Goal: Task Accomplishment & Management: Manage account settings

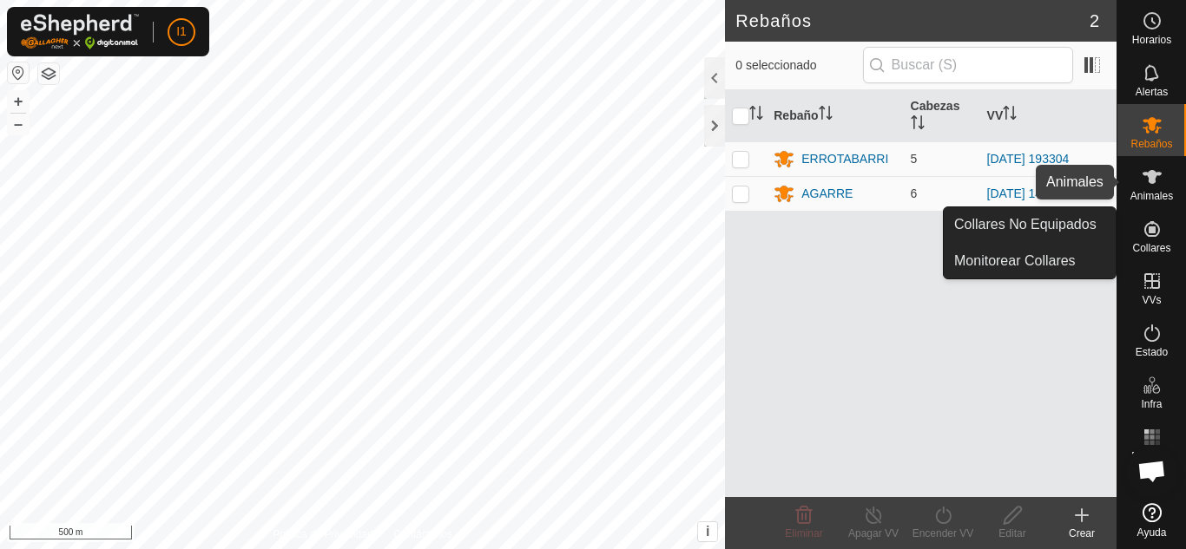
click at [1160, 183] on icon at bounding box center [1151, 177] width 21 height 21
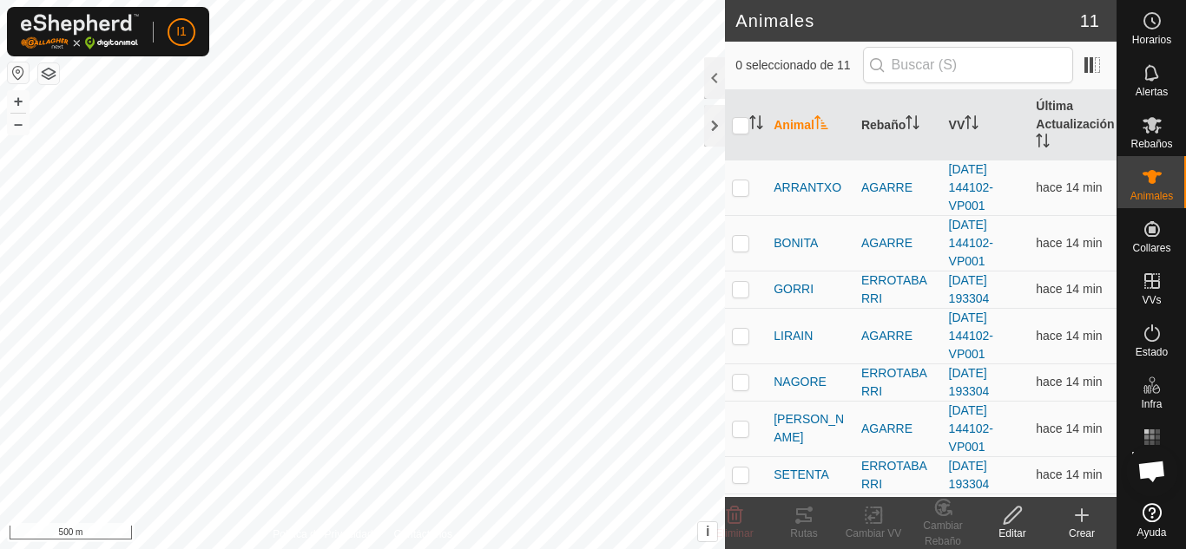
click at [1080, 526] on div "Crear" at bounding box center [1081, 534] width 69 height 16
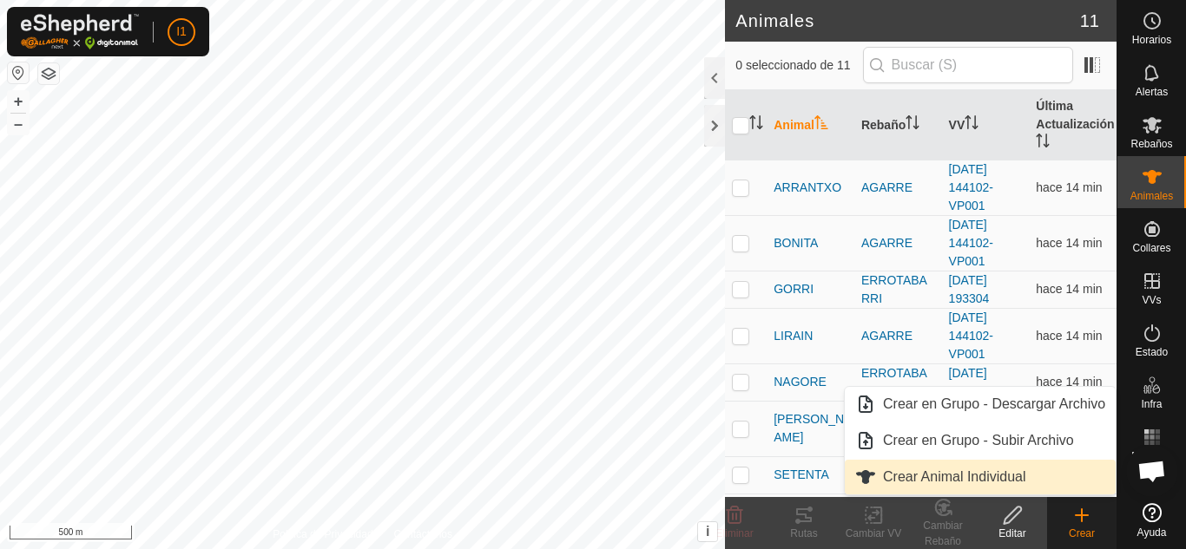
click at [930, 489] on link "Crear Animal Individual" at bounding box center [979, 477] width 271 height 35
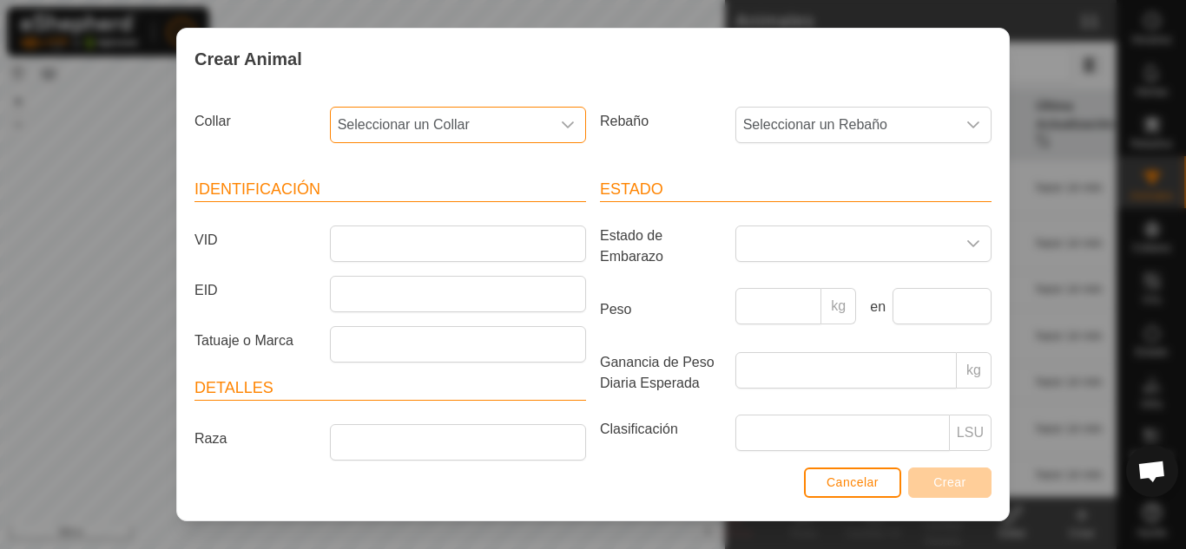
click at [412, 134] on span "Seleccionar un Collar" at bounding box center [441, 125] width 220 height 35
click at [390, 251] on li "2859586083" at bounding box center [457, 250] width 250 height 35
click at [916, 117] on span "Seleccionar un Rebaño" at bounding box center [846, 125] width 220 height 35
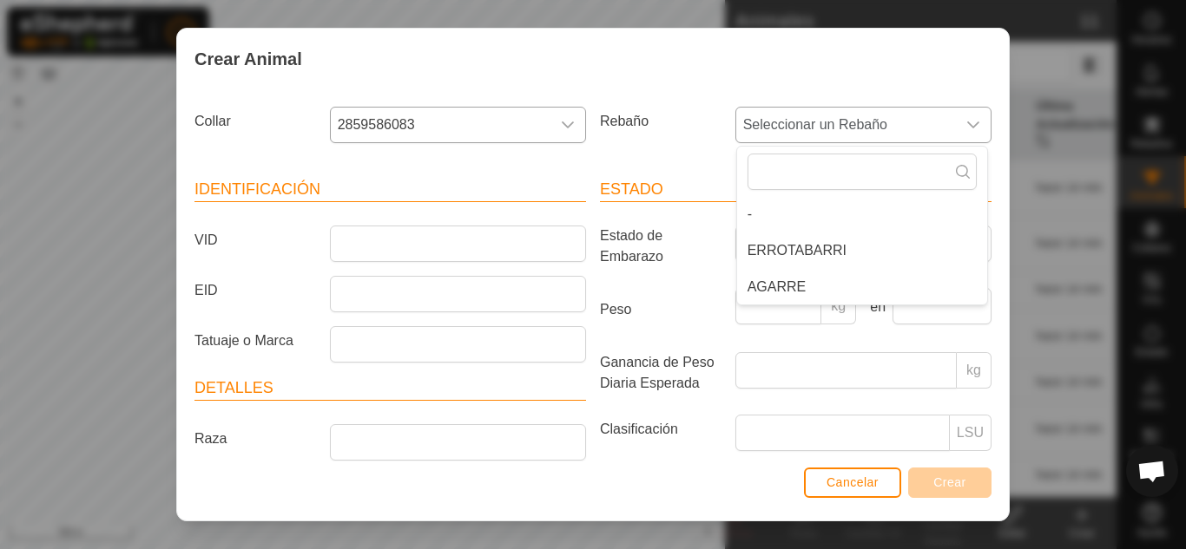
click at [808, 258] on li "ERROTABARRI" at bounding box center [862, 250] width 250 height 35
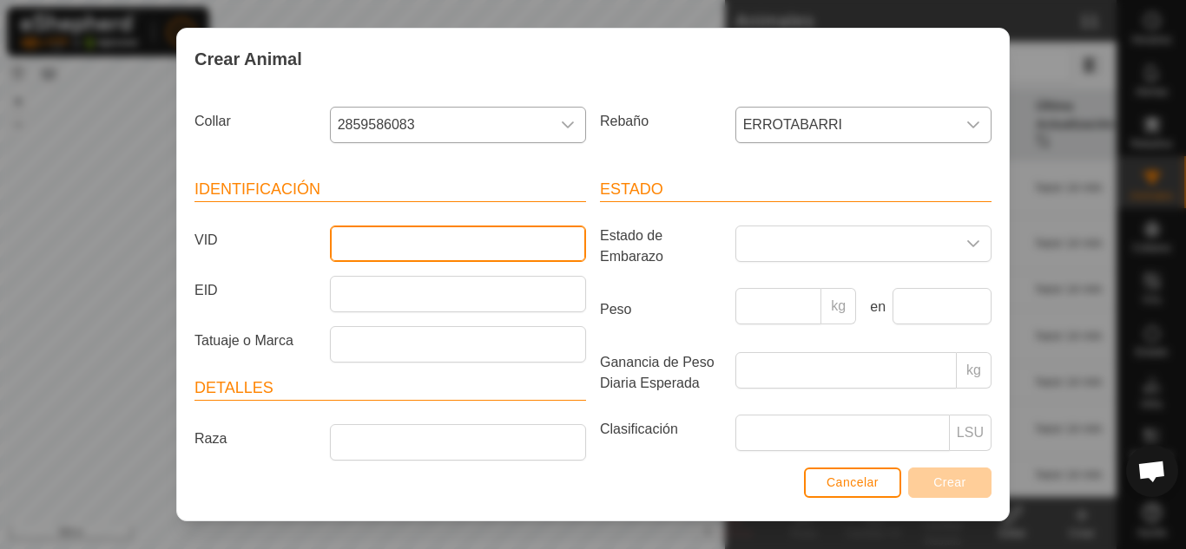
click at [417, 249] on input "VID" at bounding box center [458, 244] width 256 height 36
type input "[PERSON_NAME]"
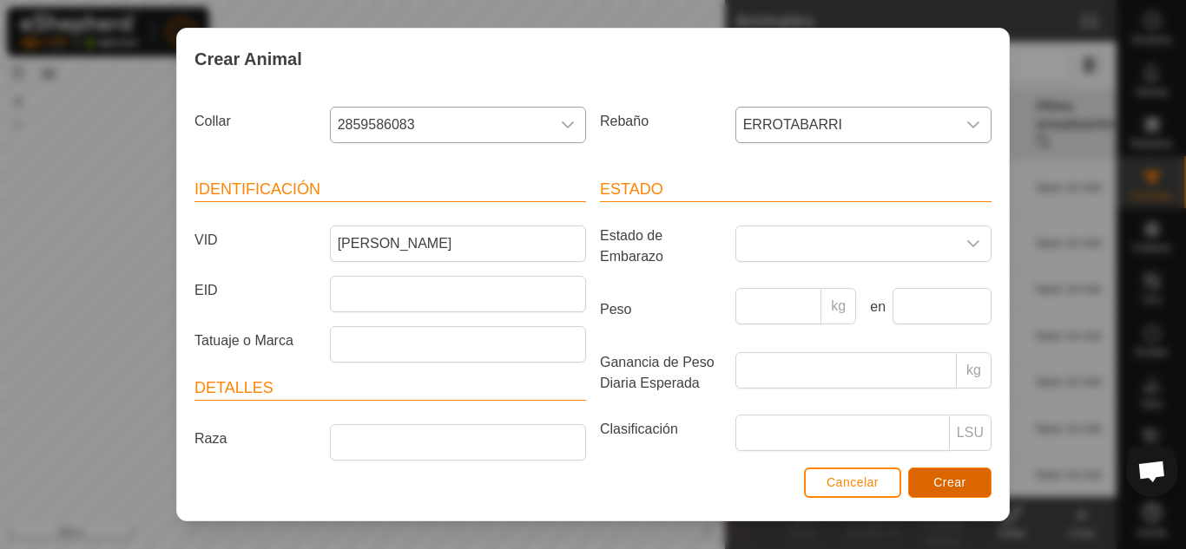
click at [931, 486] on button "Crear" at bounding box center [949, 483] width 83 height 30
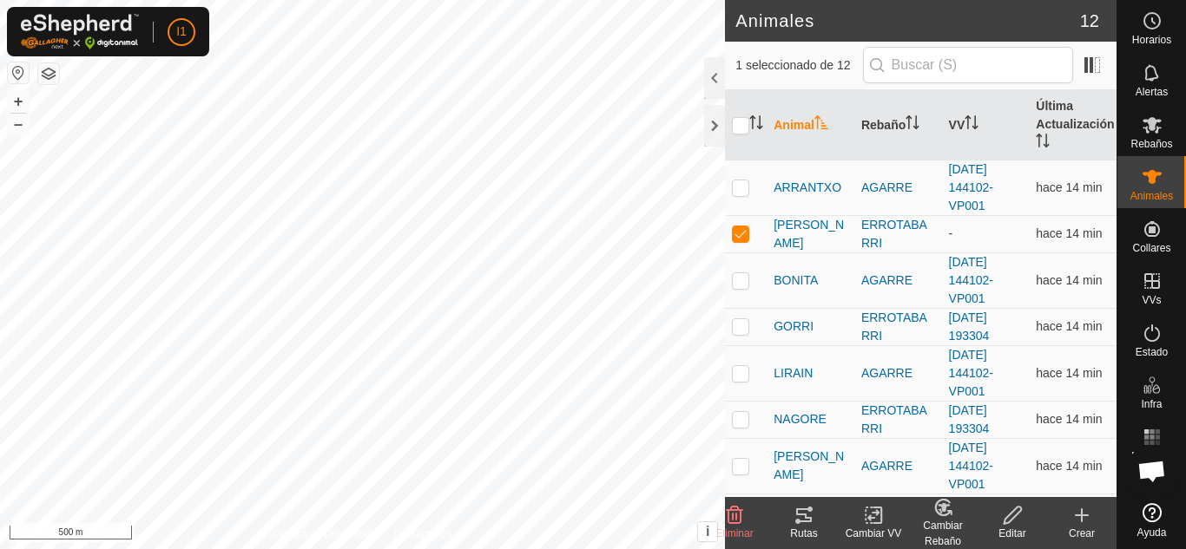
click at [942, 523] on div "Cambiar Rebaño" at bounding box center [942, 533] width 69 height 31
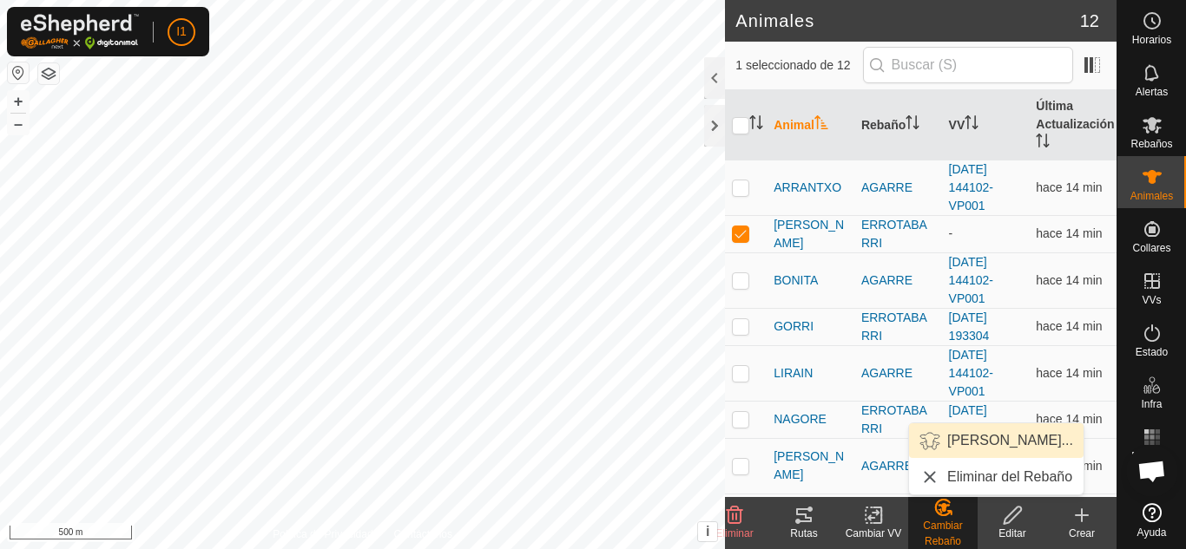
click at [979, 446] on link "[PERSON_NAME]..." at bounding box center [996, 441] width 174 height 35
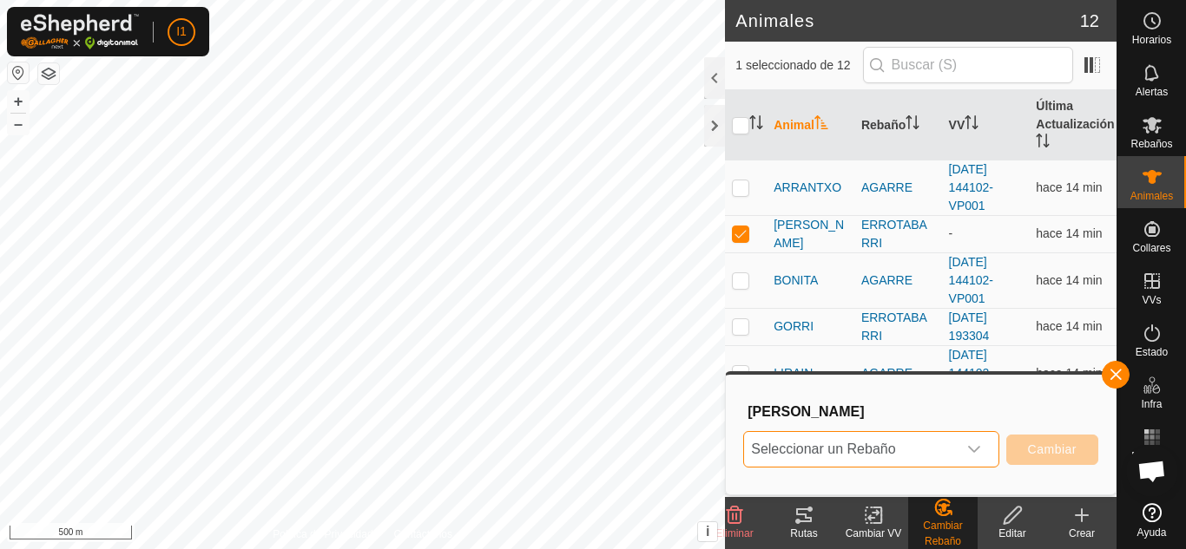
click at [907, 451] on span "Seleccionar un Rebaño" at bounding box center [850, 449] width 212 height 35
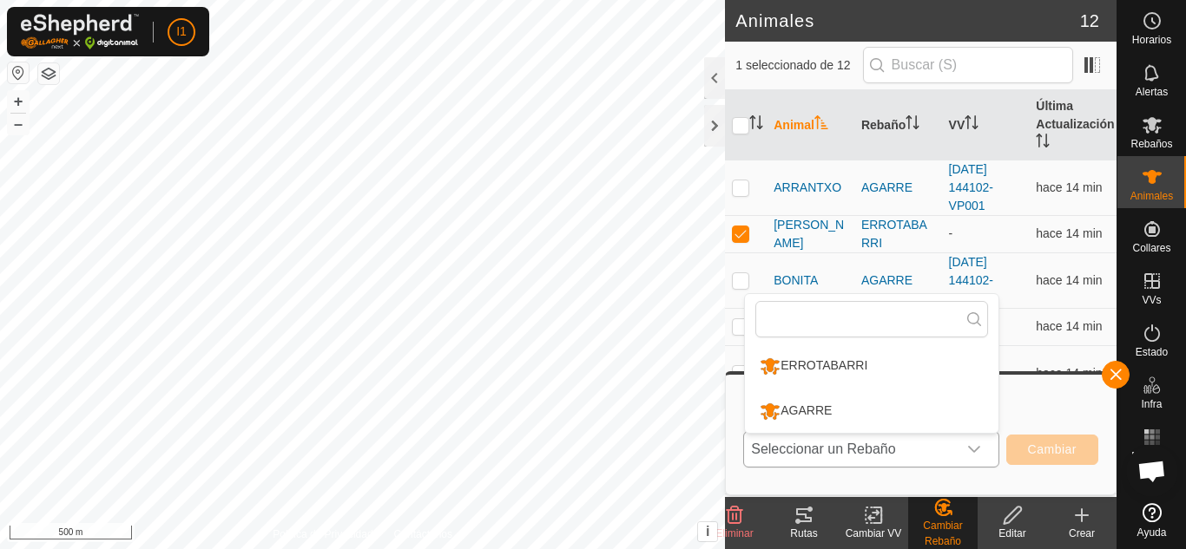
click at [907, 451] on span "Seleccionar un Rebaño" at bounding box center [850, 449] width 212 height 35
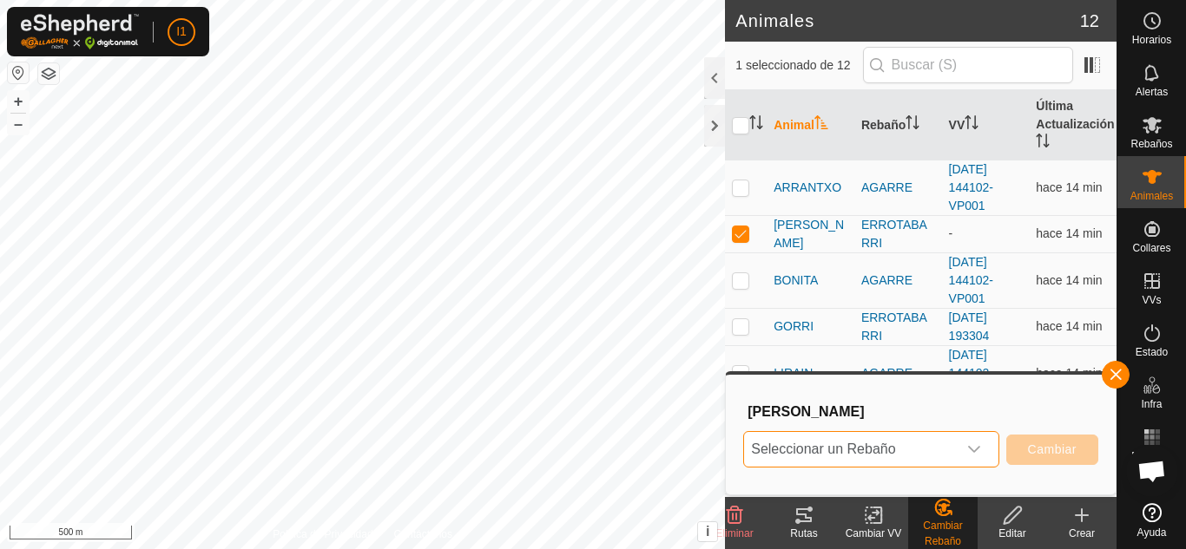
click at [907, 451] on span "Seleccionar un Rebaño" at bounding box center [850, 449] width 212 height 35
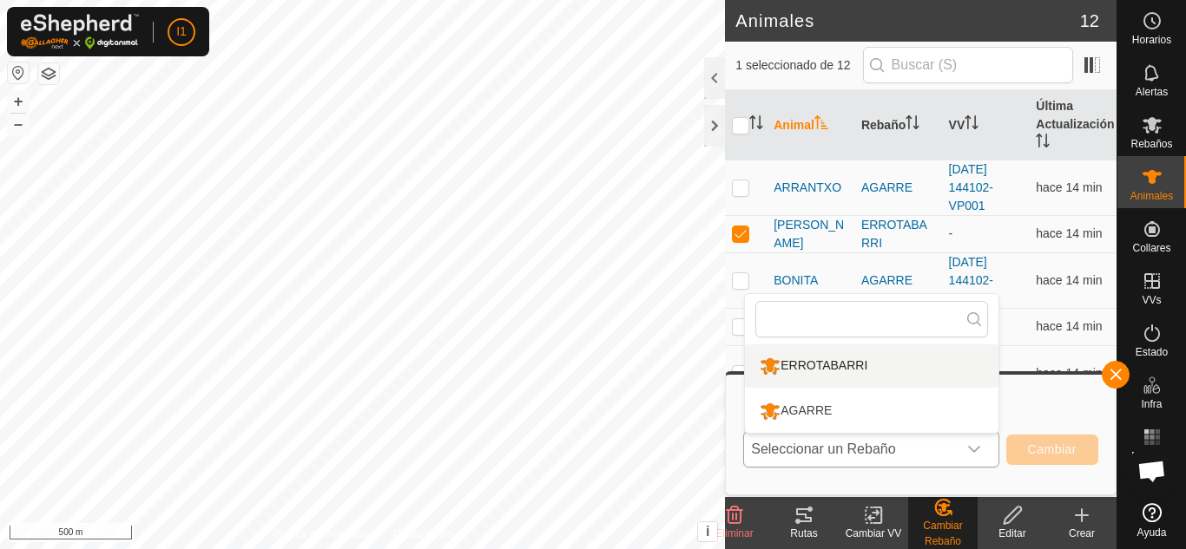
click at [853, 383] on li "ERROTABARRI" at bounding box center [871, 366] width 253 height 43
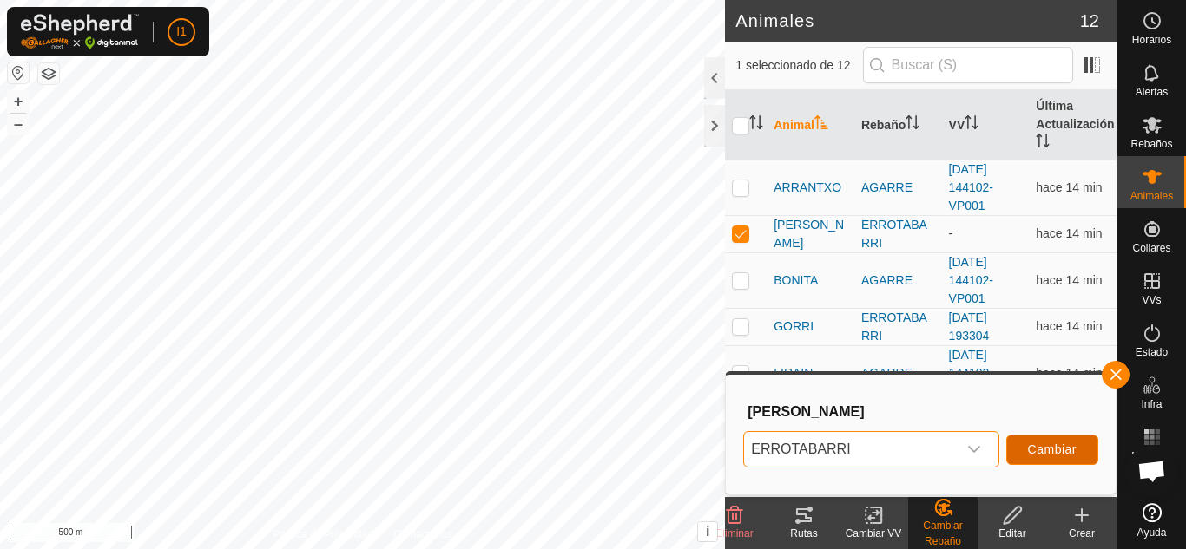
click at [1061, 449] on span "Cambiar" at bounding box center [1052, 450] width 49 height 14
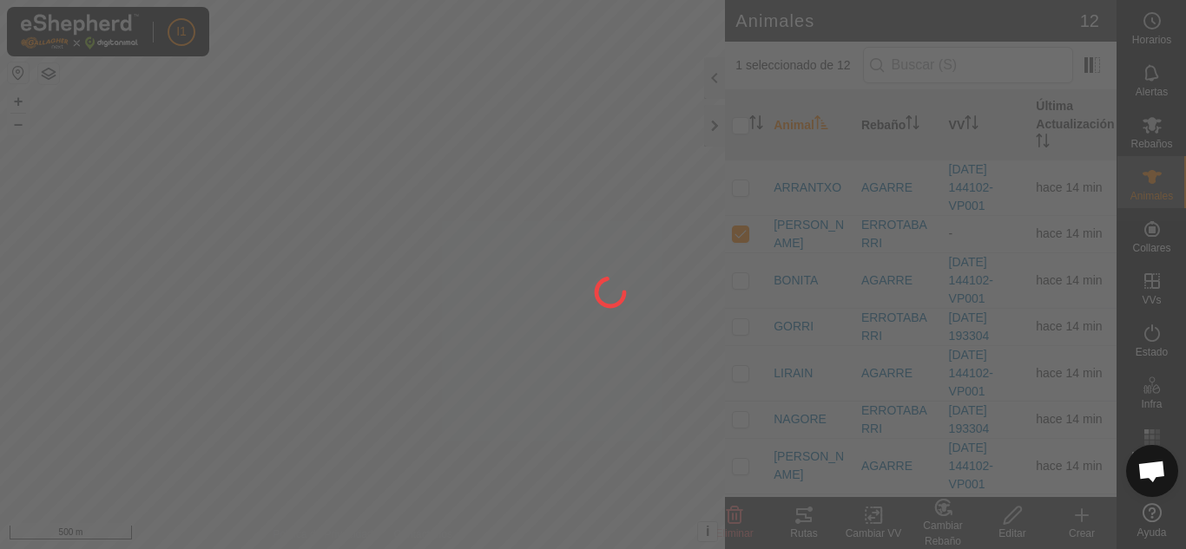
checkbox input "false"
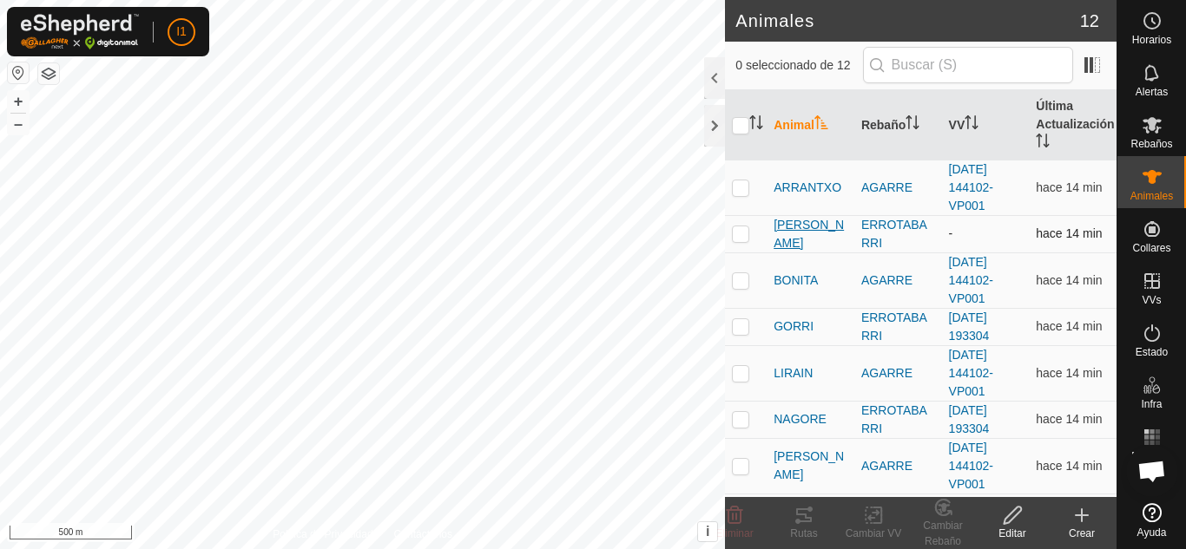
click at [794, 241] on span "[PERSON_NAME]" at bounding box center [810, 234] width 74 height 36
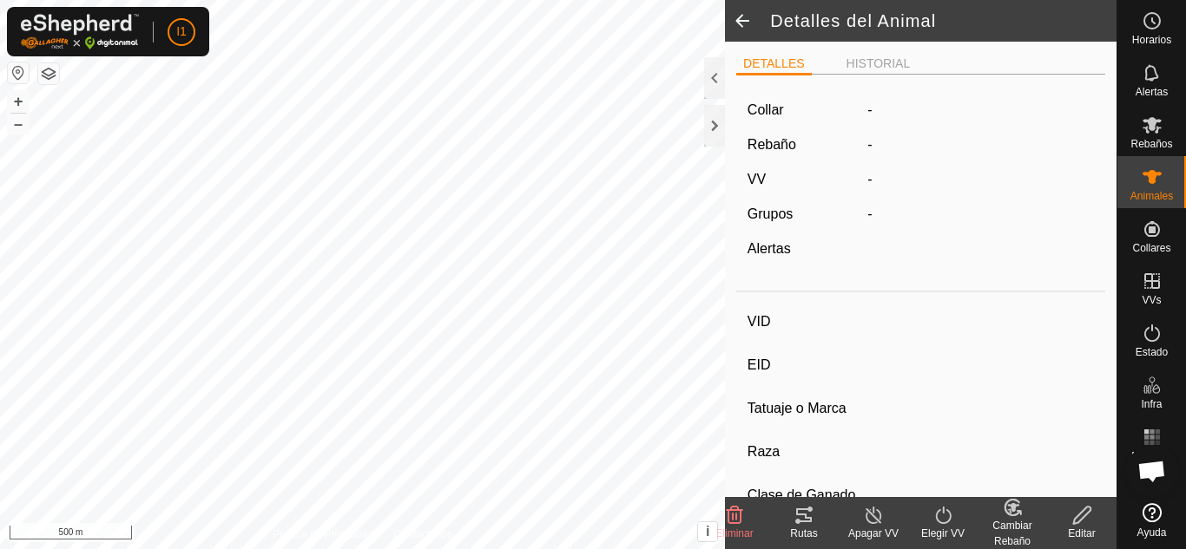
type input "[PERSON_NAME]"
type input "-"
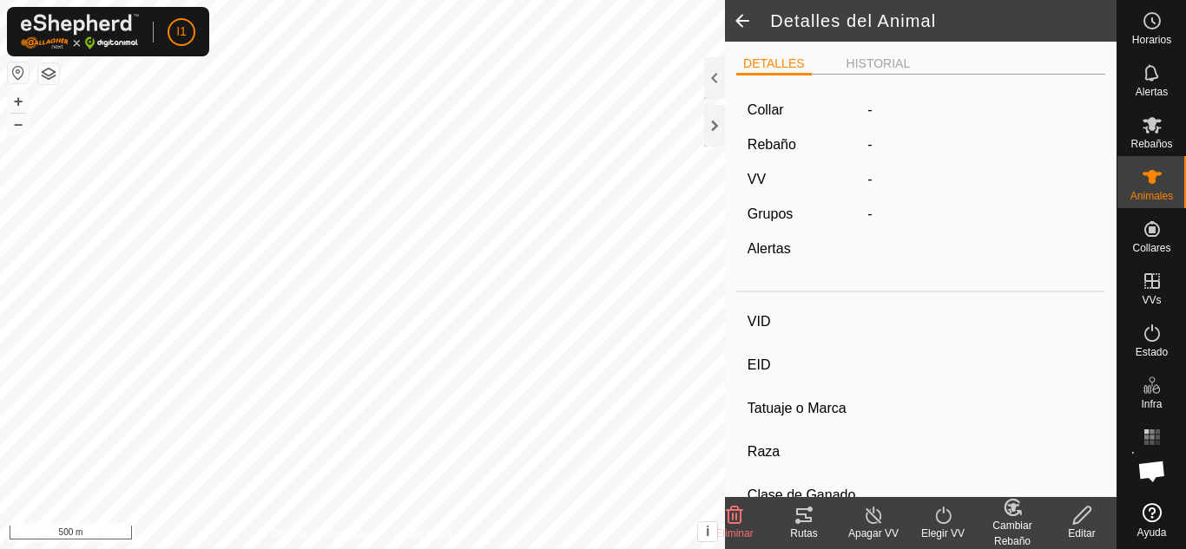
type input "0 kg"
type input "-"
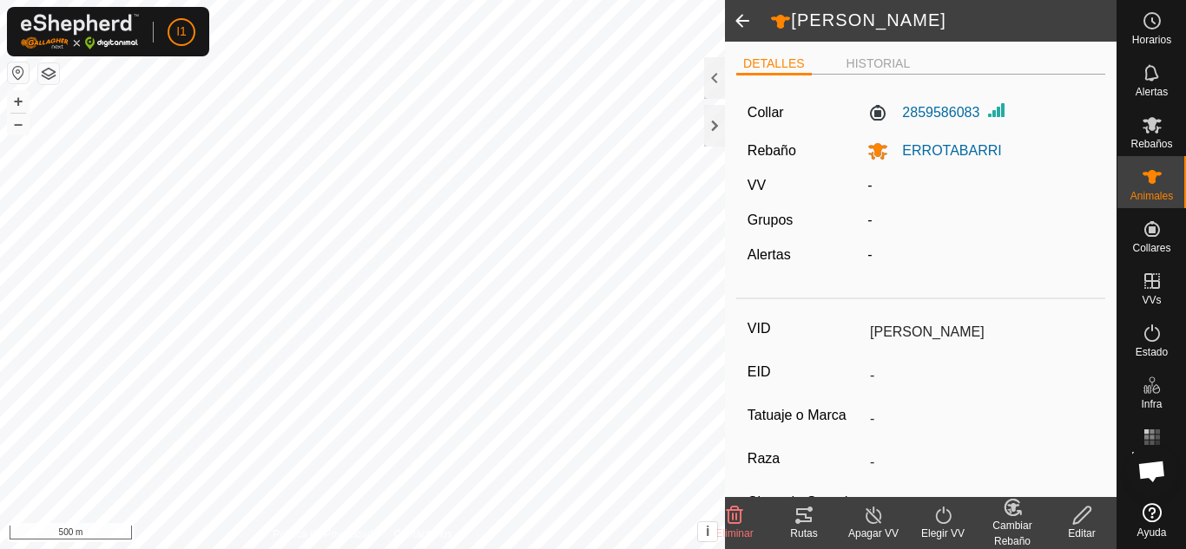
click at [934, 518] on icon at bounding box center [943, 515] width 22 height 21
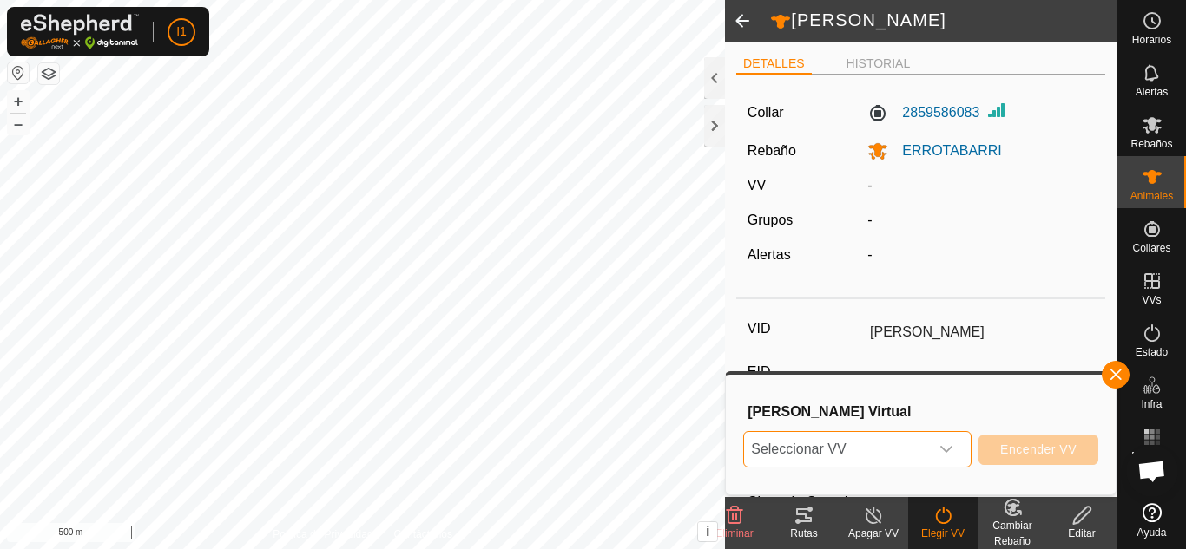
click at [903, 457] on span "Seleccionar VV" at bounding box center [836, 449] width 185 height 35
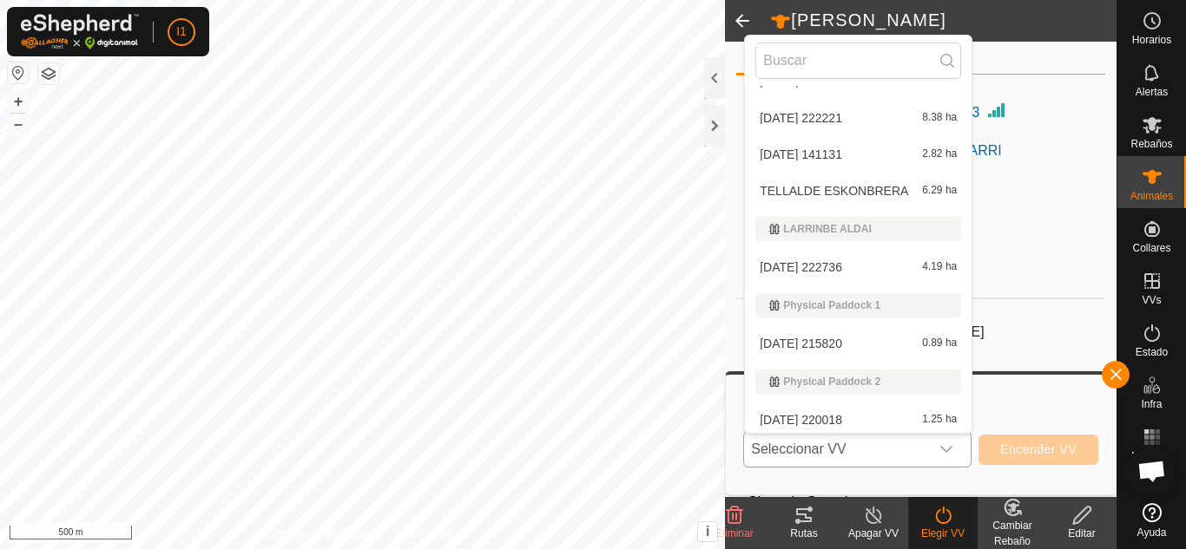
scroll to position [444, 0]
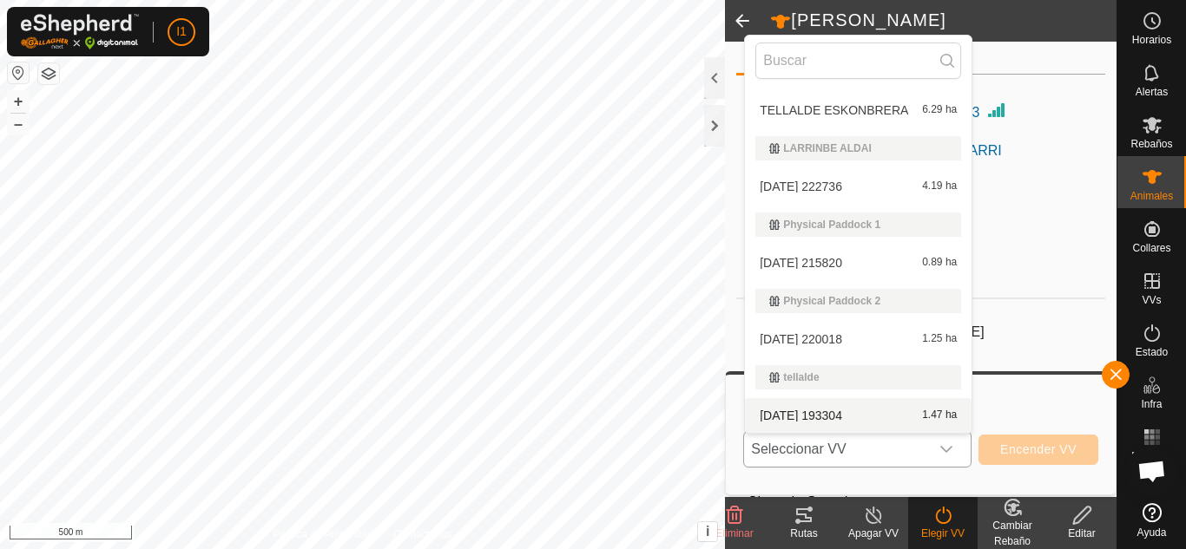
click at [803, 412] on li "[DATE] 193304 1.47 ha" at bounding box center [858, 415] width 227 height 35
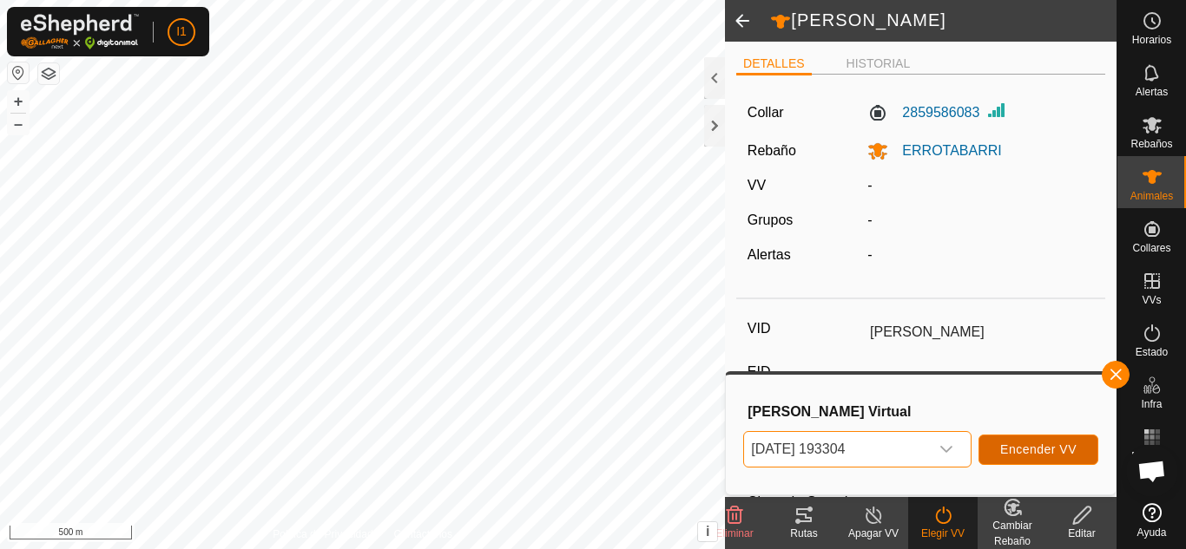
click at [1048, 447] on span "Encender VV" at bounding box center [1038, 450] width 76 height 14
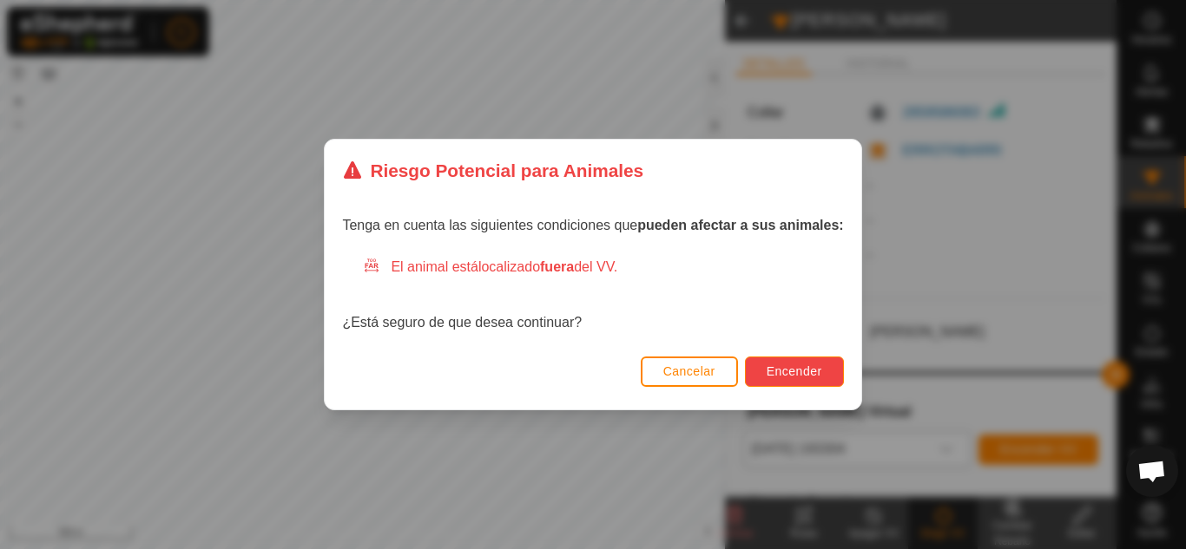
click at [763, 376] on button "Encender" at bounding box center [794, 372] width 99 height 30
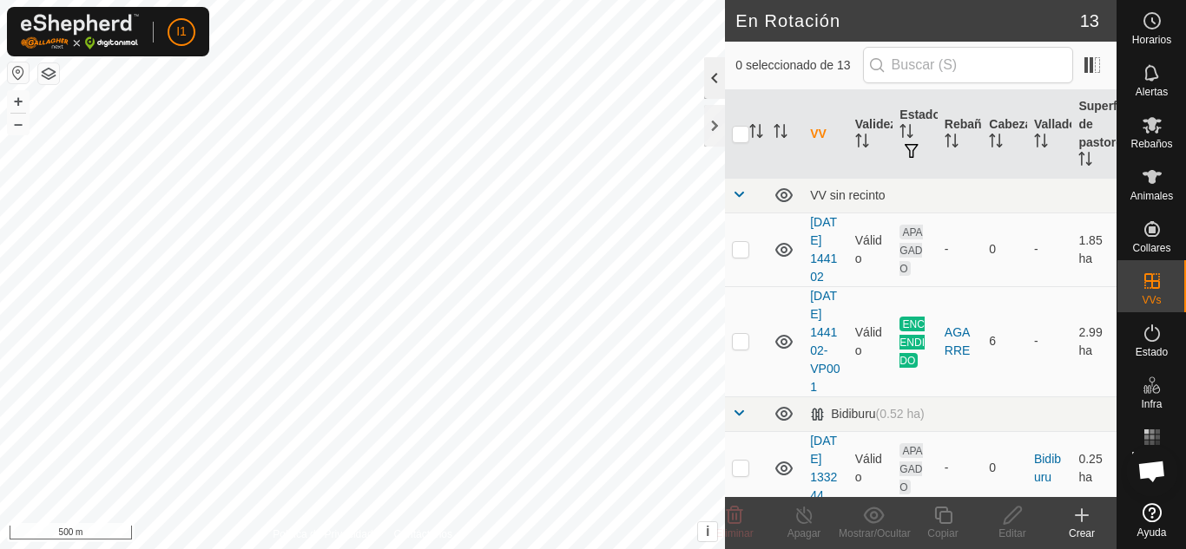
checkbox input "true"
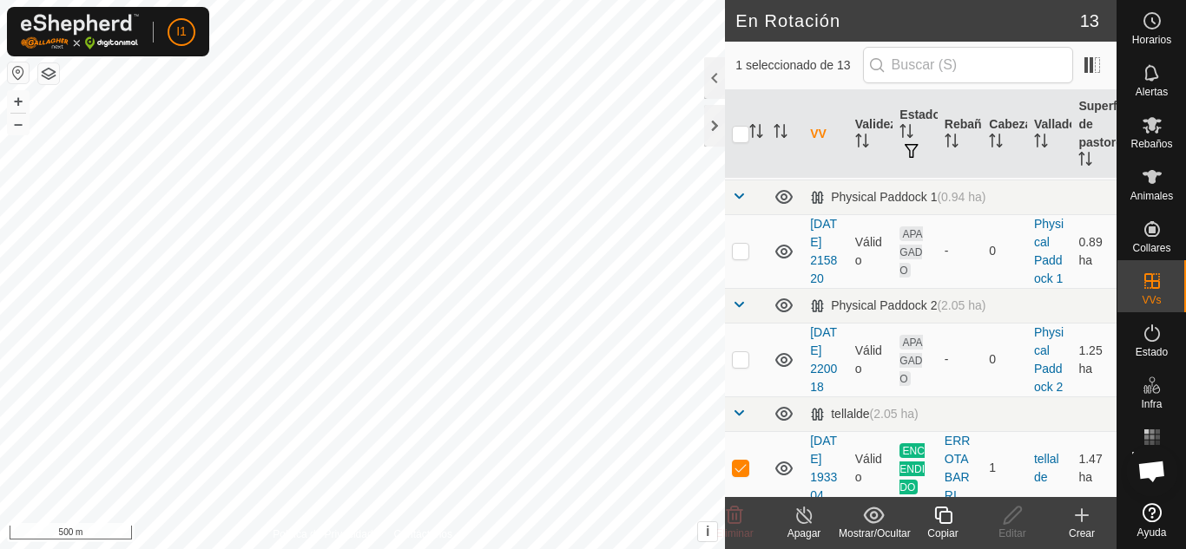
scroll to position [1246, 0]
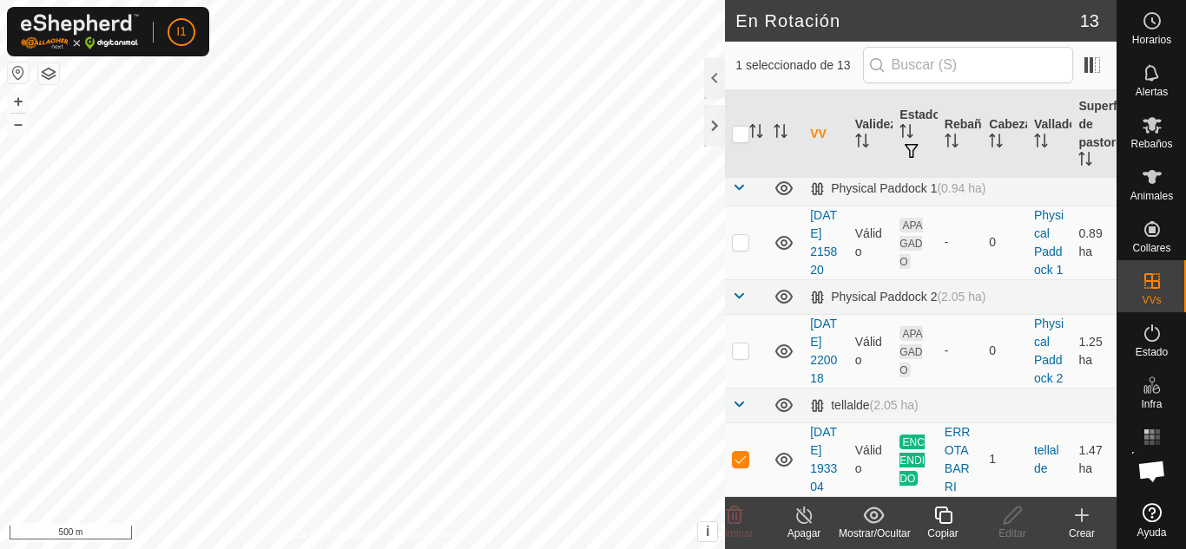
click at [937, 522] on icon at bounding box center [943, 515] width 22 height 21
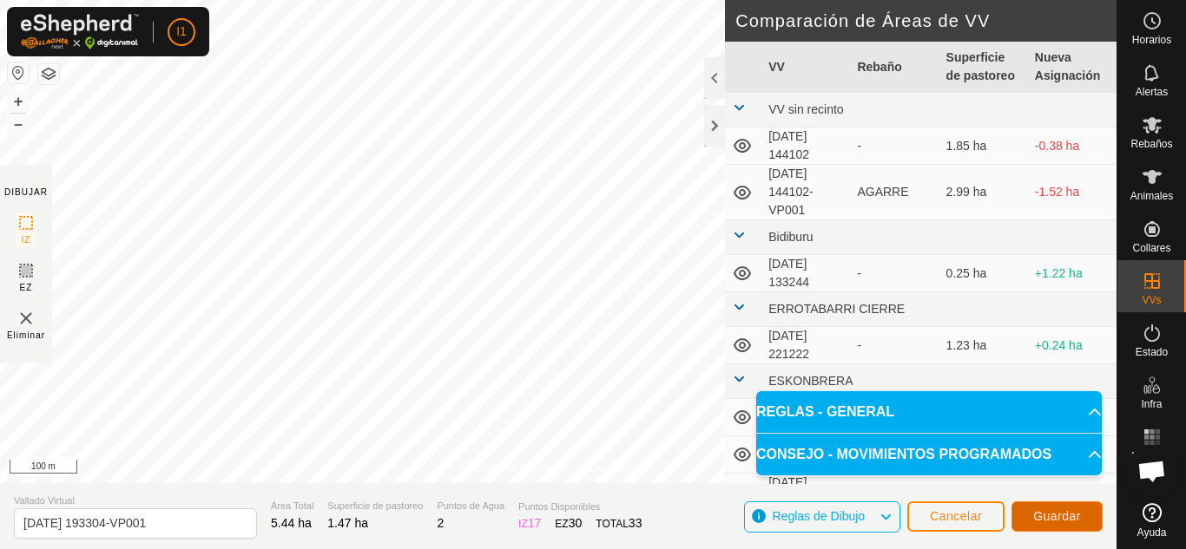
click at [1053, 525] on button "Guardar" at bounding box center [1056, 517] width 91 height 30
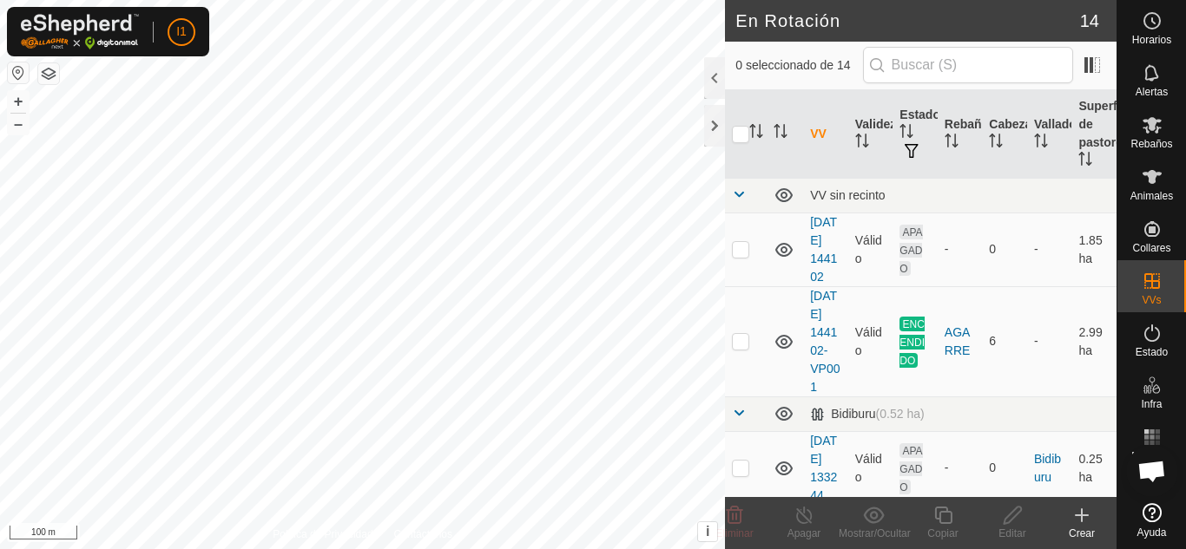
checkbox input "true"
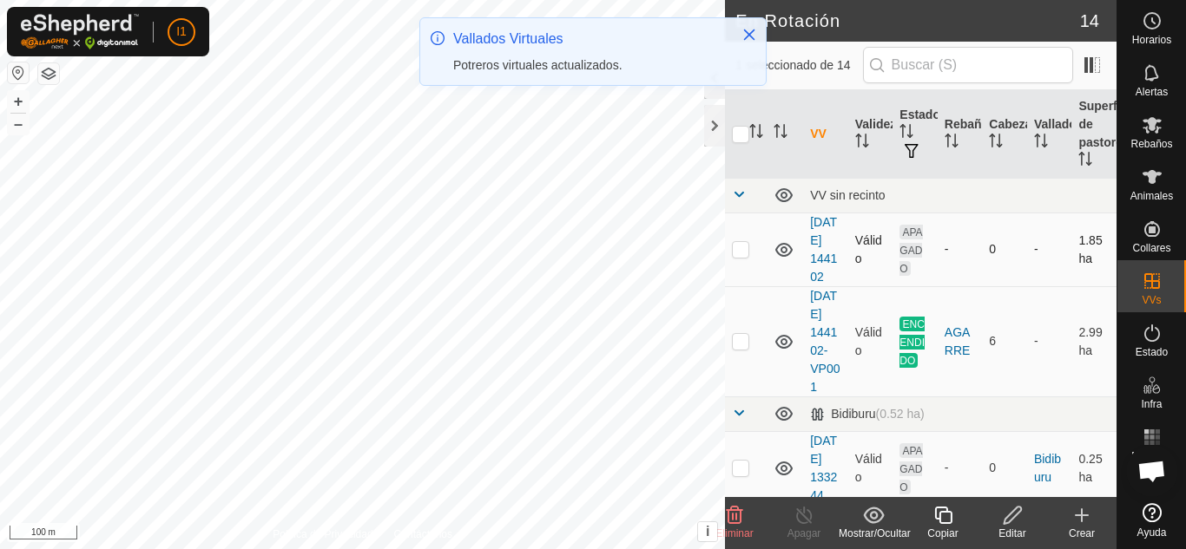
drag, startPoint x: 1116, startPoint y: 165, endPoint x: 1100, endPoint y: 267, distance: 103.7
click at [1100, 267] on div "Horarios Alertas Rebaños Animales Collares VVs Estado Infra Mapa de Calor Ayuda…" at bounding box center [593, 274] width 1186 height 549
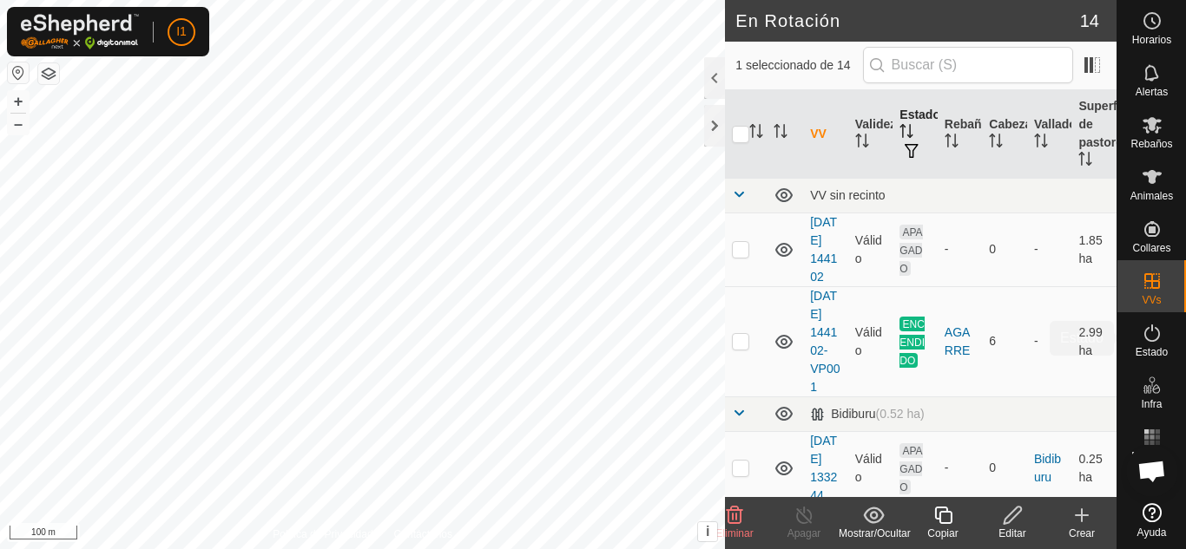
scroll to position [555, 0]
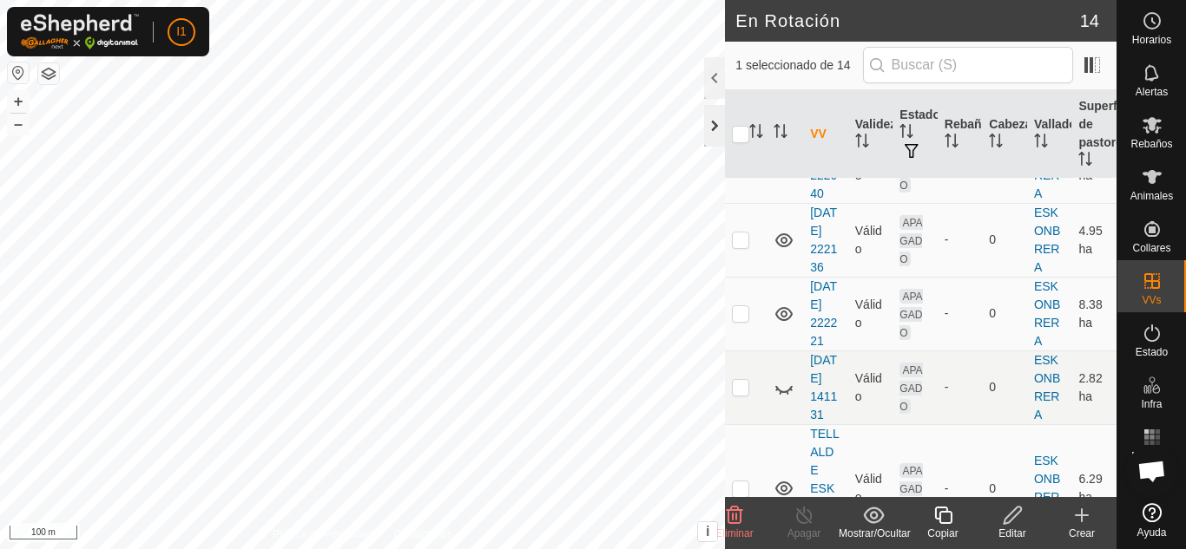
click at [712, 128] on div at bounding box center [714, 126] width 21 height 42
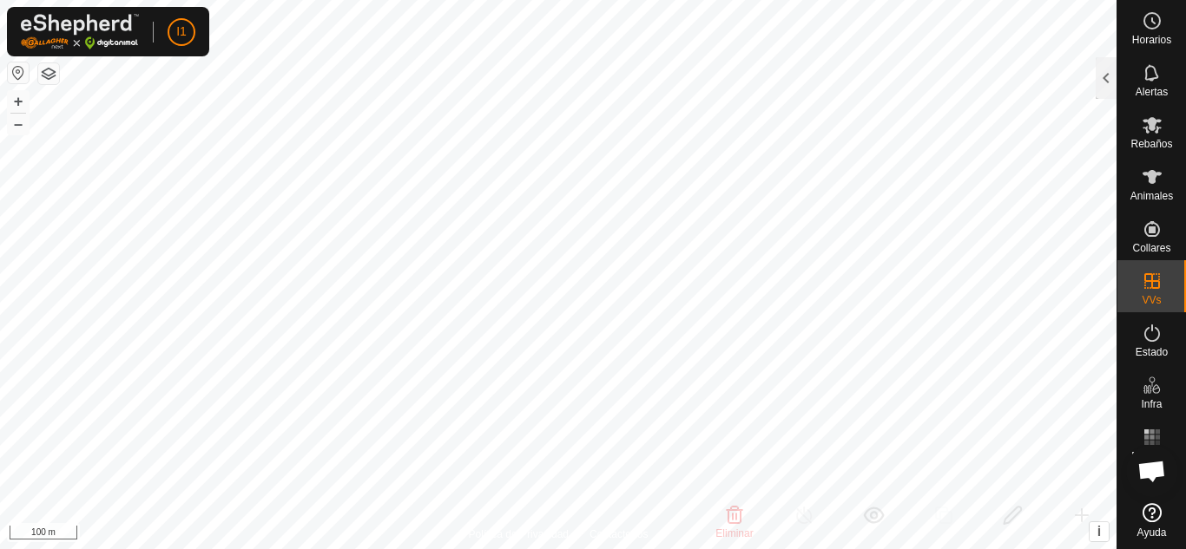
scroll to position [1993, 0]
click at [1107, 80] on div at bounding box center [1105, 78] width 21 height 42
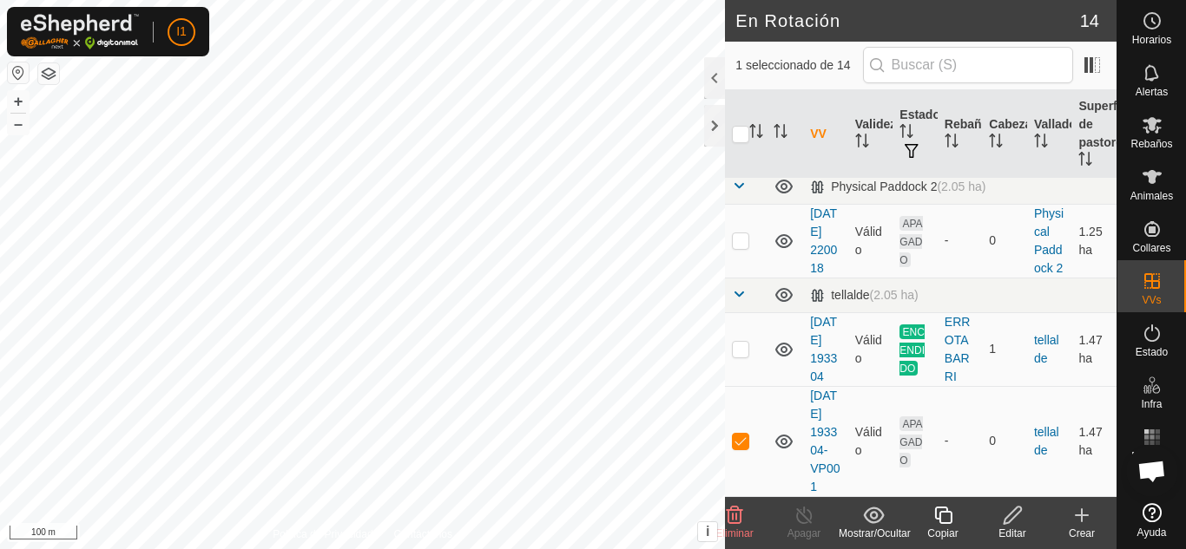
scroll to position [1375, 0]
click at [820, 450] on link "[DATE] 193304-VP001" at bounding box center [825, 441] width 30 height 105
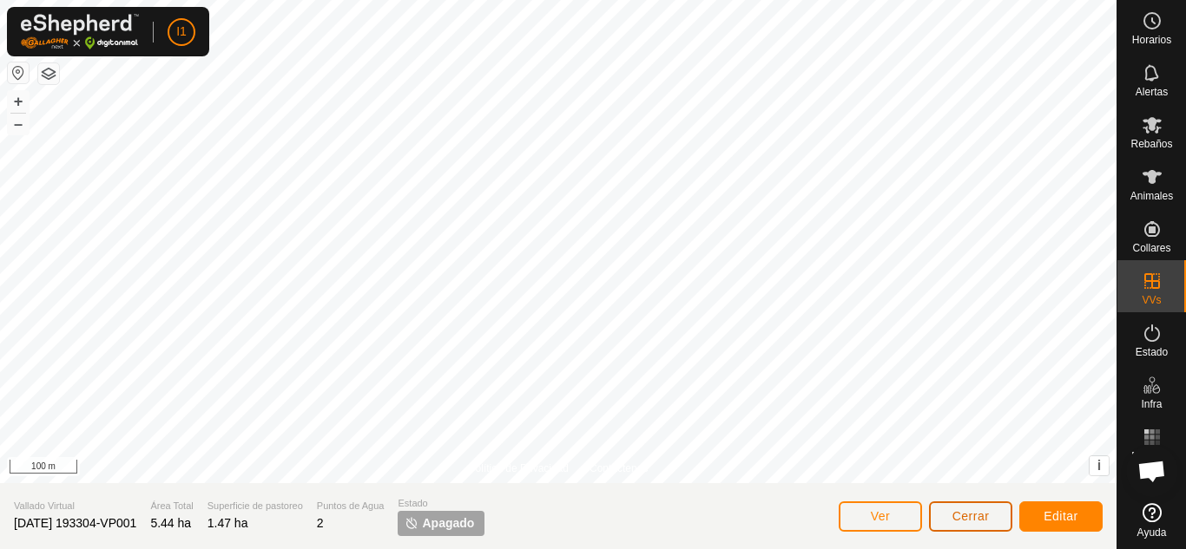
click at [947, 508] on button "Cerrar" at bounding box center [970, 517] width 83 height 30
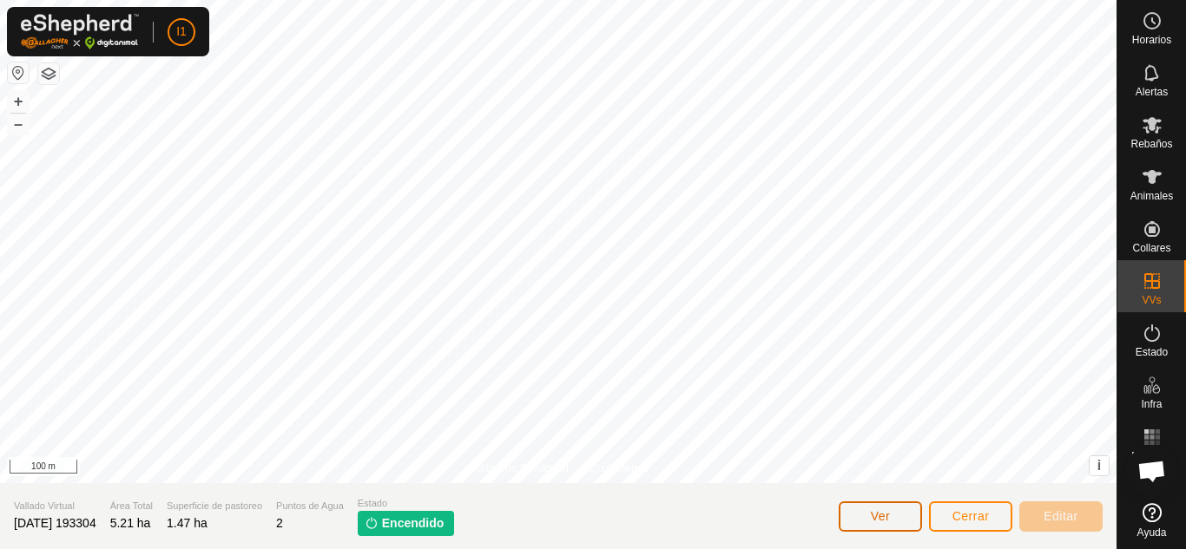
click at [880, 520] on span "Ver" at bounding box center [880, 516] width 20 height 14
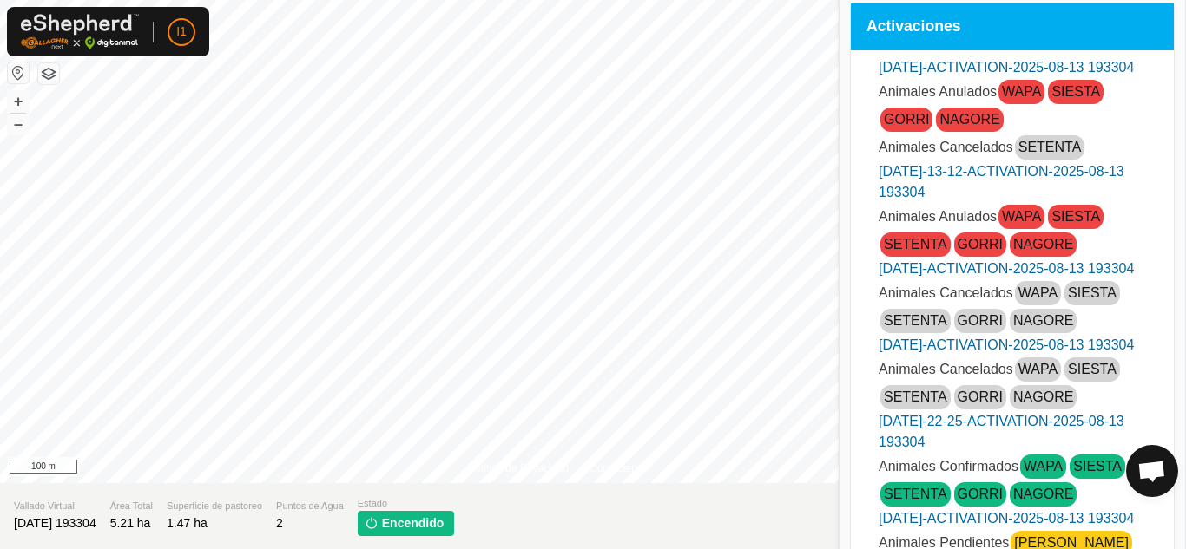
click at [1020, 99] on link "WAPA" at bounding box center [1021, 91] width 39 height 15
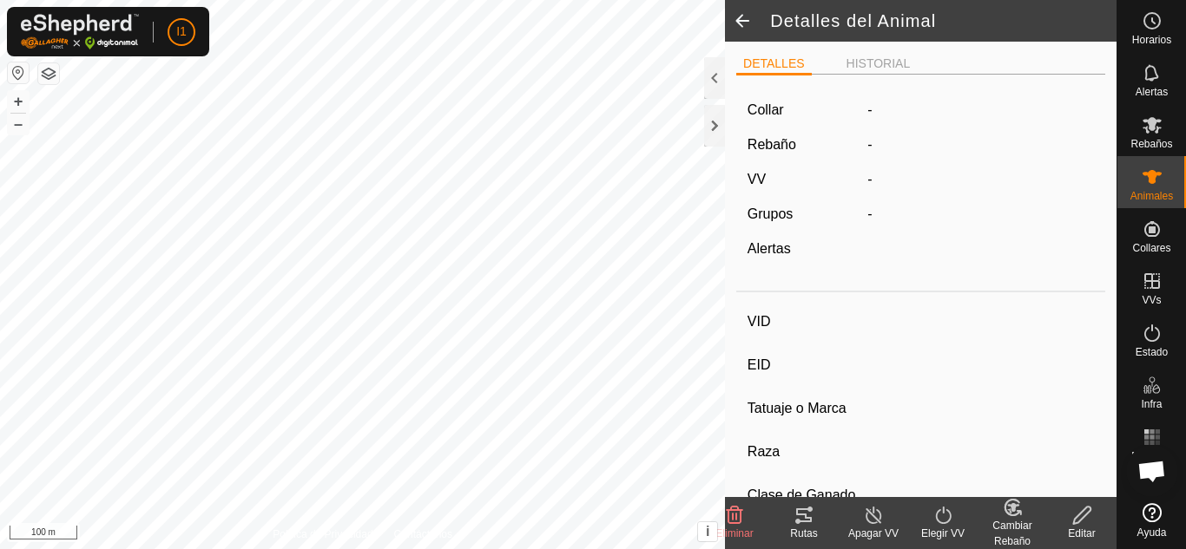
type input "WAPA"
type input "-"
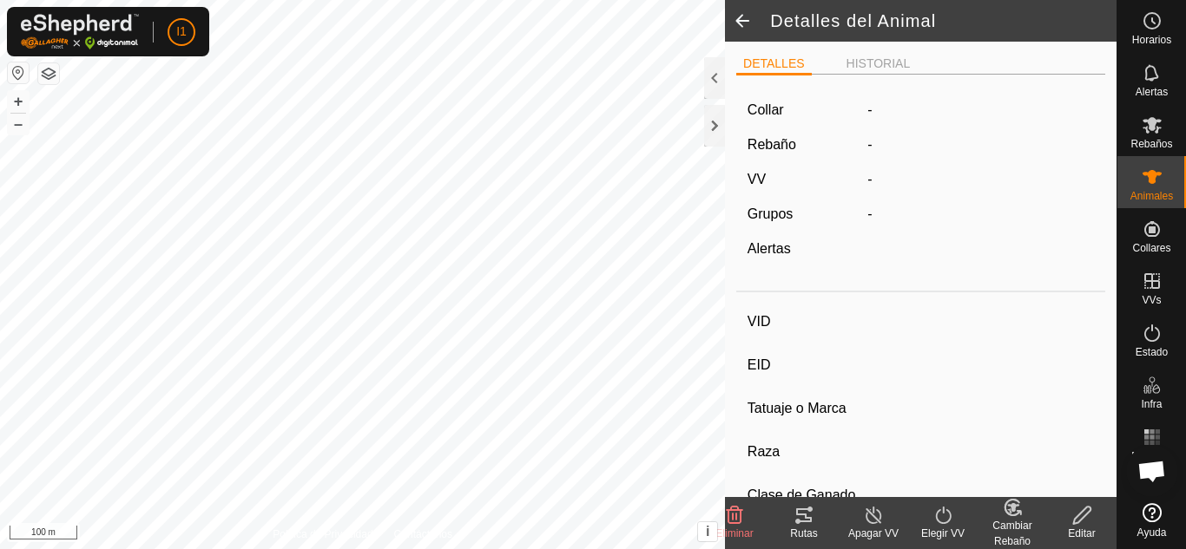
type input "0 kg"
type input "-"
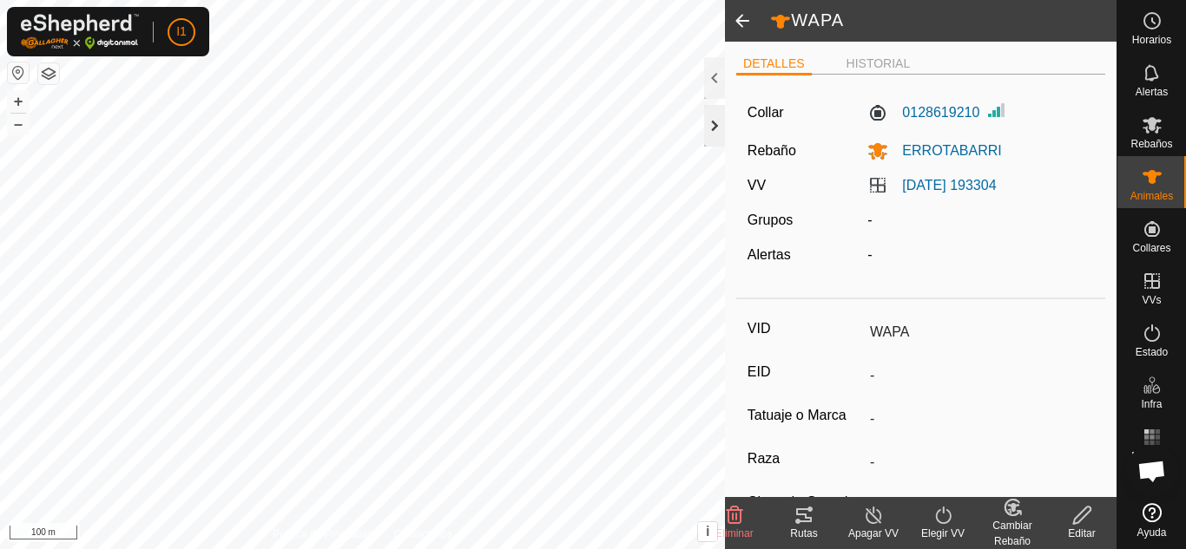
click at [713, 123] on div at bounding box center [714, 126] width 21 height 42
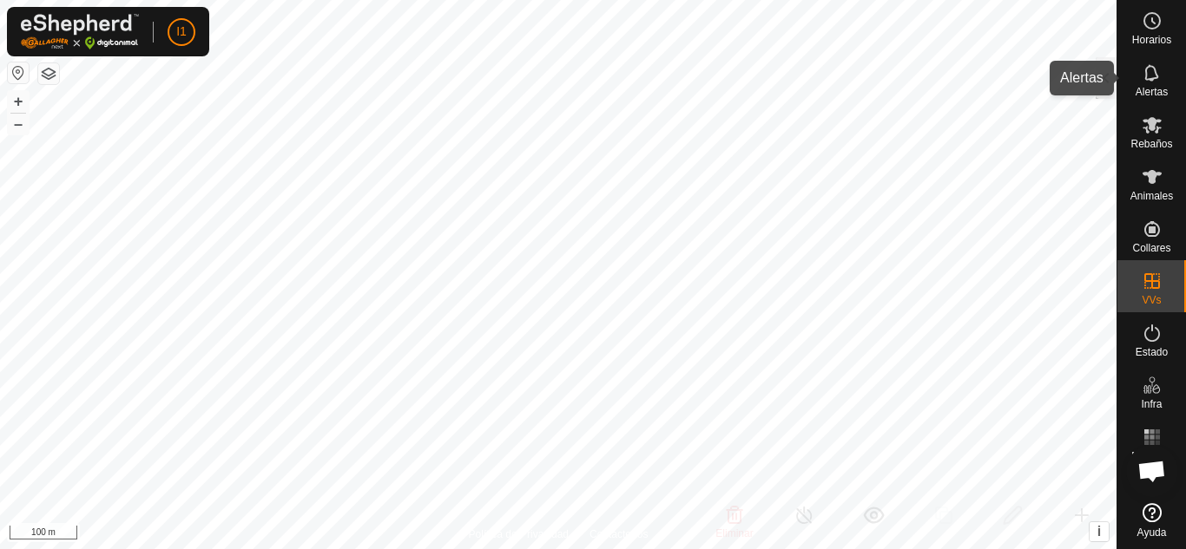
click at [1117, 74] on div "Alertas" at bounding box center [1151, 78] width 69 height 52
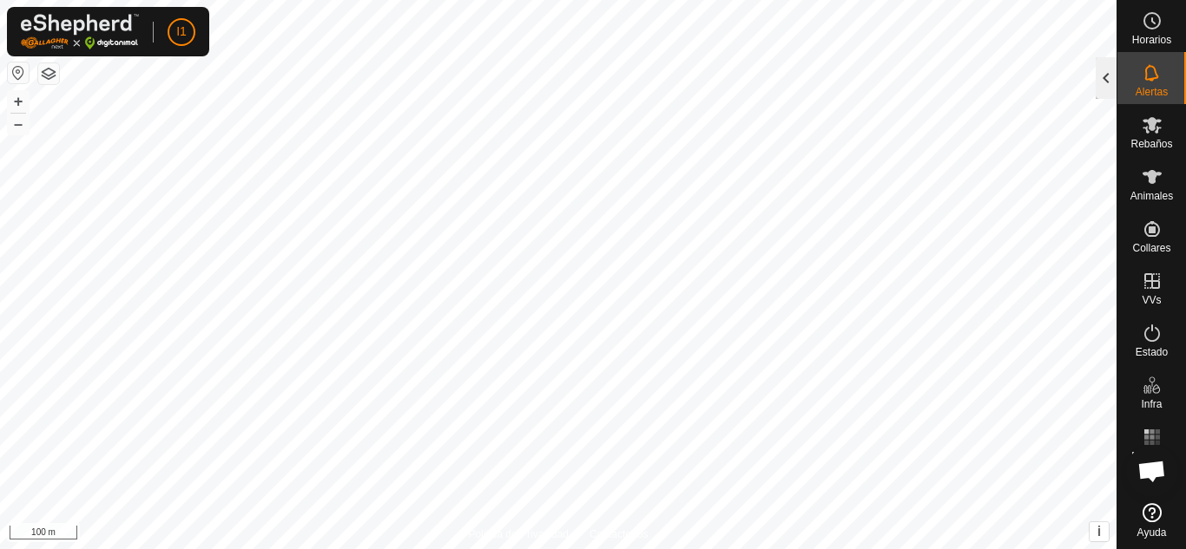
click at [1107, 80] on div at bounding box center [1105, 78] width 21 height 42
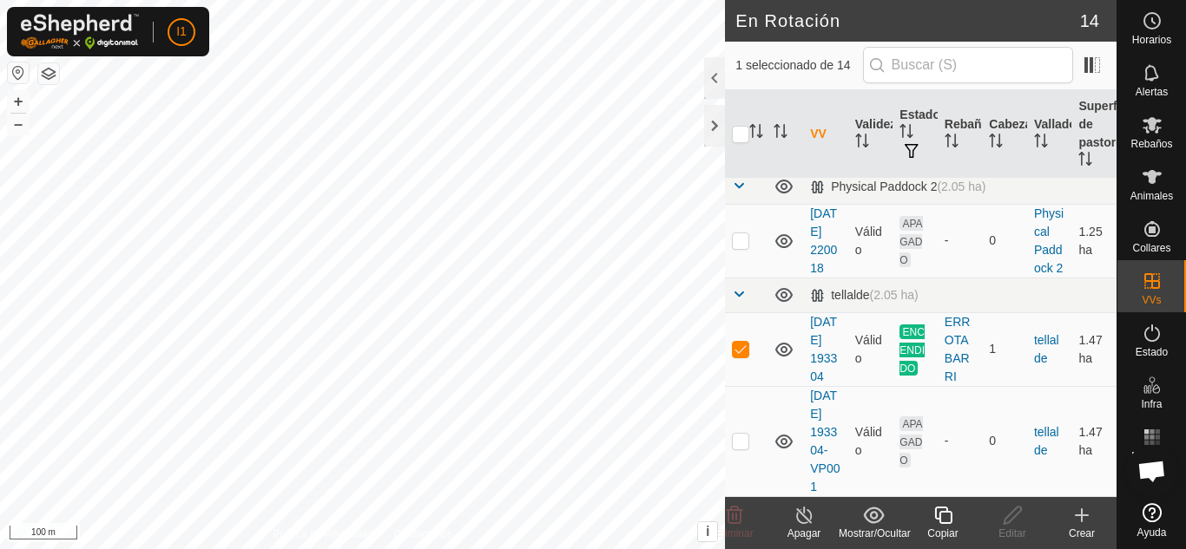
scroll to position [1375, 0]
click at [815, 529] on div "Apagar" at bounding box center [803, 534] width 69 height 16
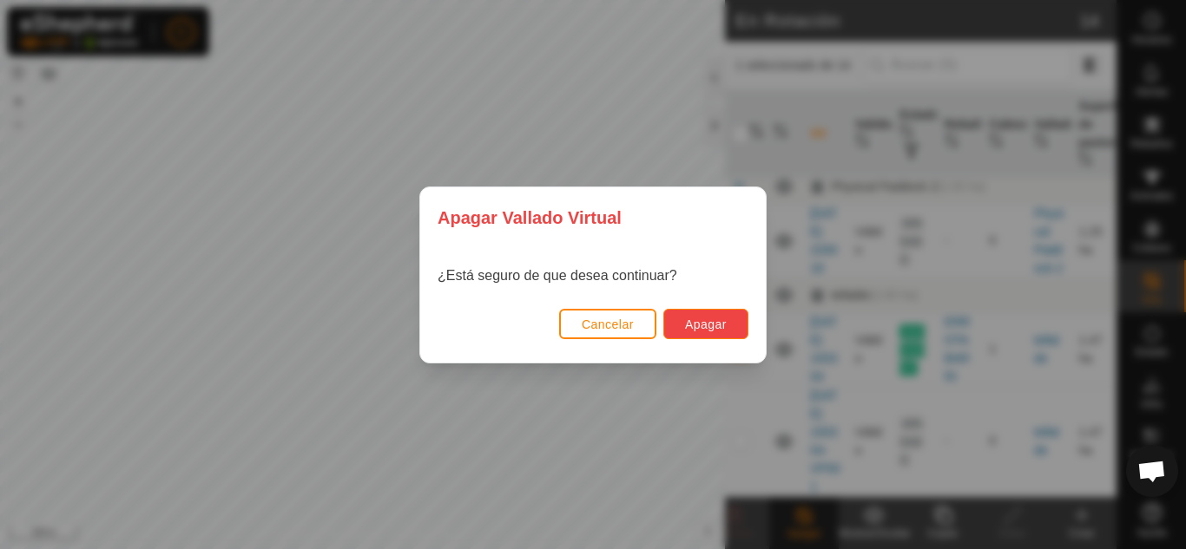
click at [708, 329] on span "Apagar" at bounding box center [706, 325] width 42 height 14
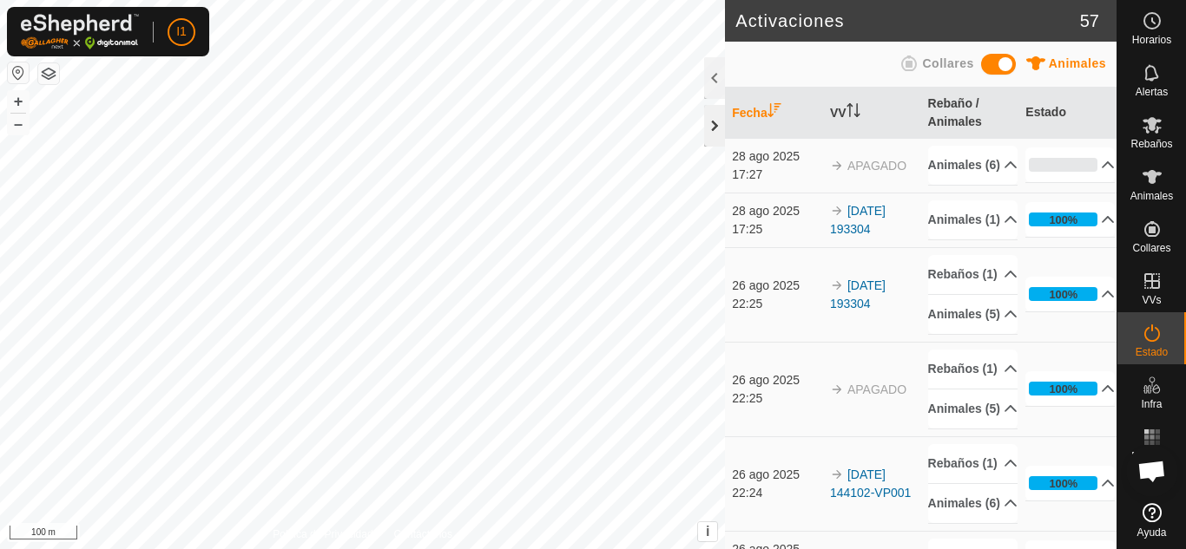
click at [709, 129] on div at bounding box center [714, 126] width 21 height 42
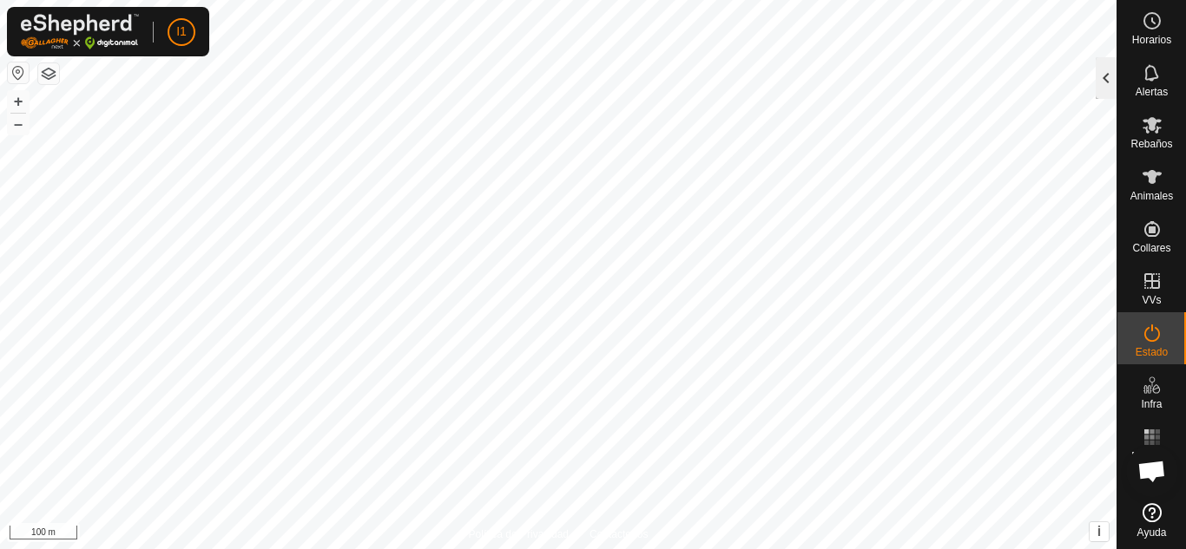
click at [1109, 85] on div at bounding box center [1105, 78] width 21 height 42
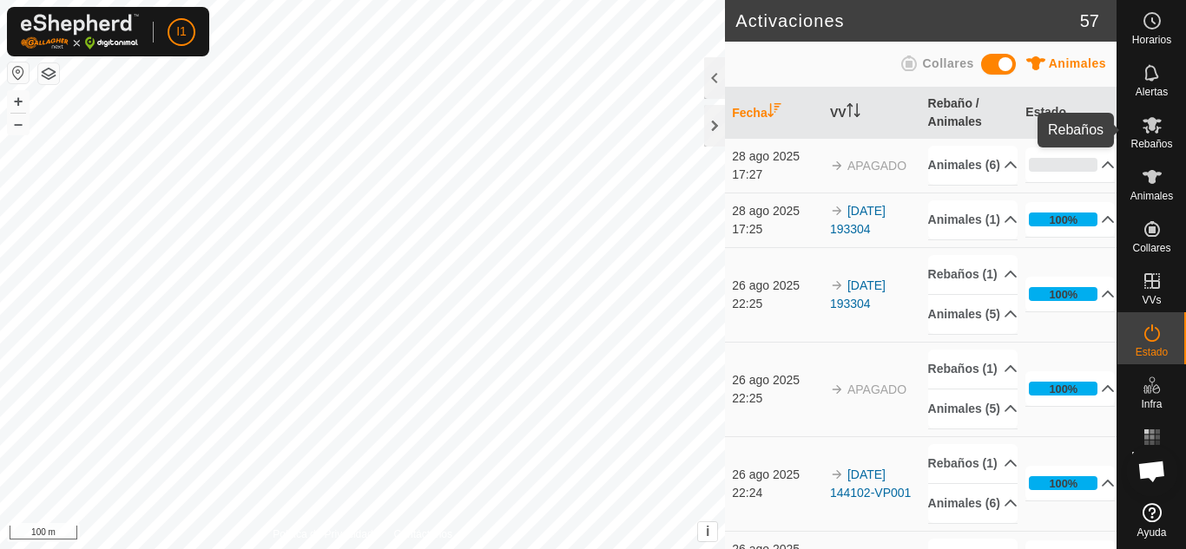
click at [1161, 141] on span "Rebaños" at bounding box center [1151, 144] width 42 height 10
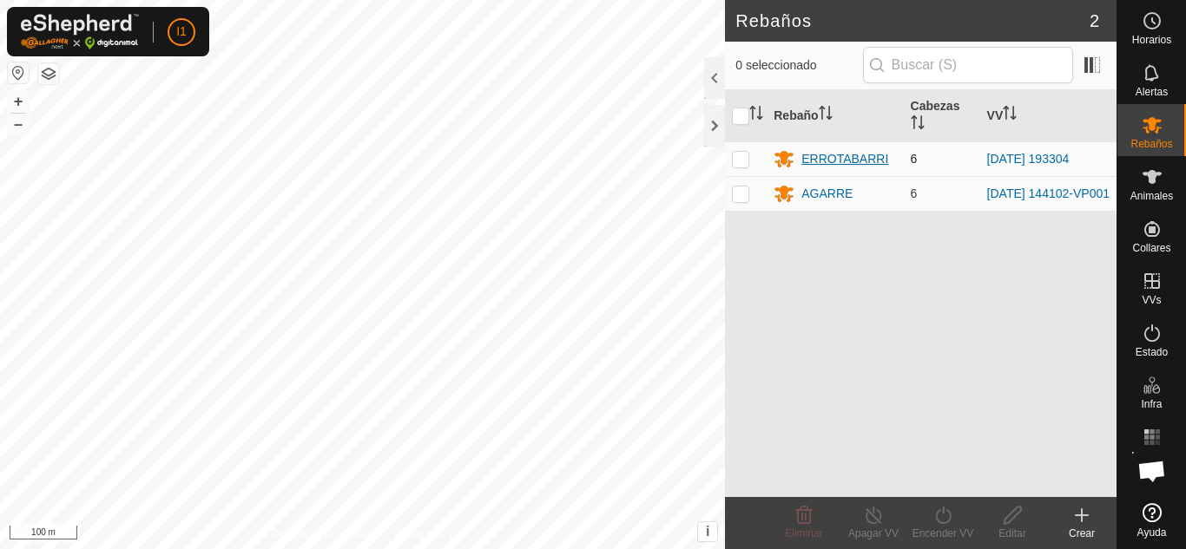
click at [862, 158] on div "ERROTABARRI" at bounding box center [844, 159] width 87 height 18
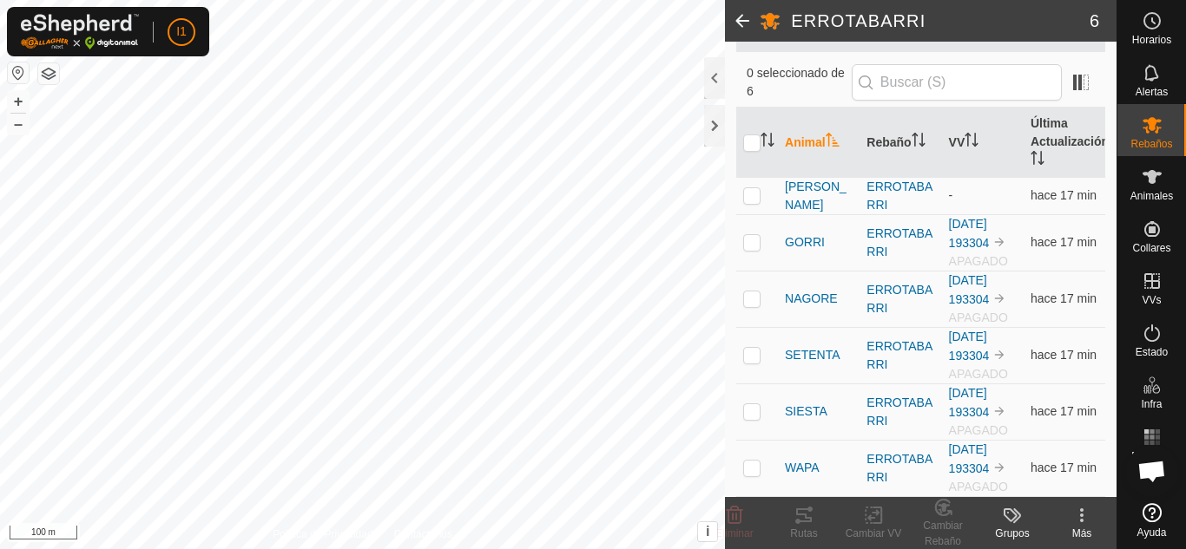
scroll to position [0, 0]
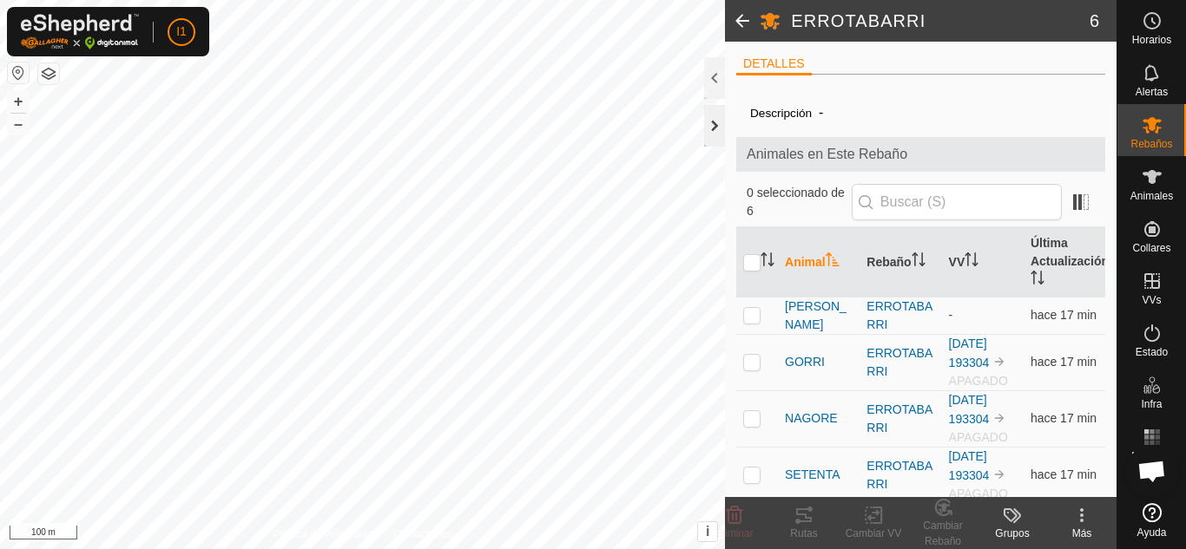
click at [719, 133] on div at bounding box center [714, 126] width 21 height 42
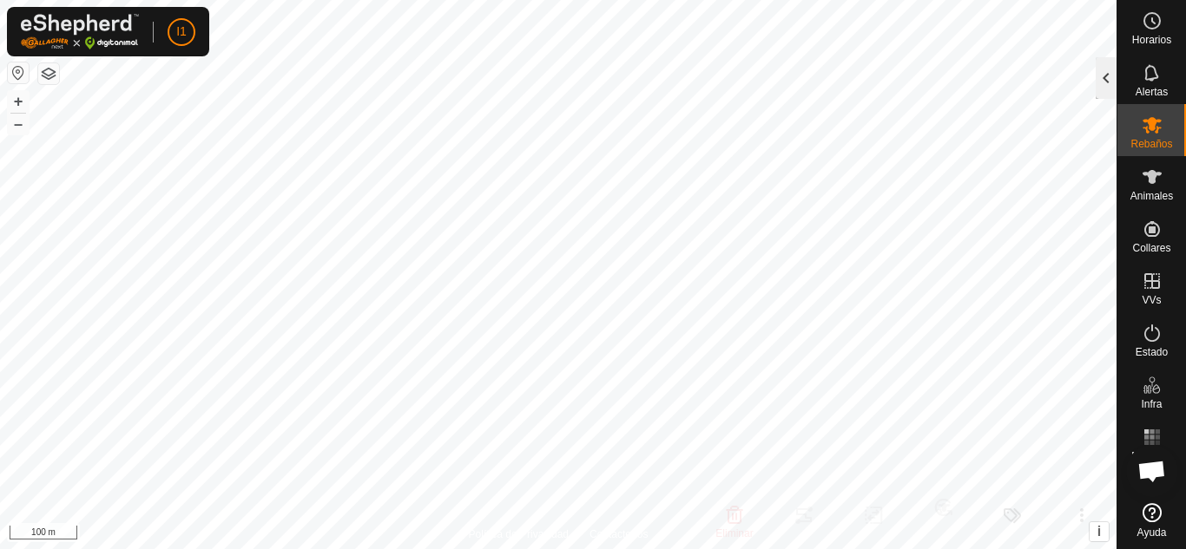
click at [1106, 75] on div at bounding box center [1105, 78] width 21 height 42
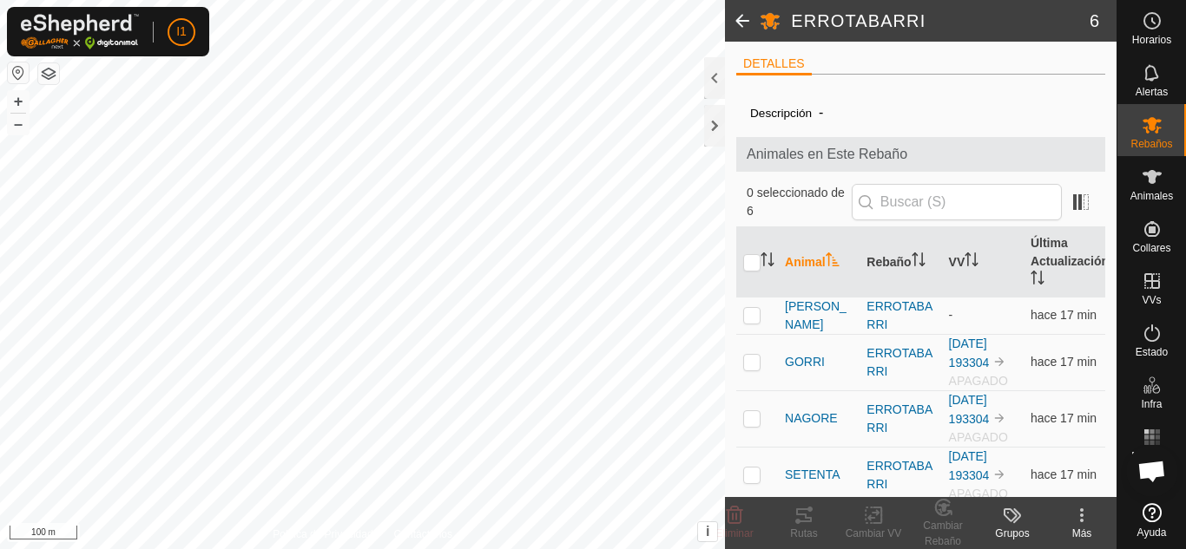
click at [792, 266] on th "Animal" at bounding box center [819, 262] width 82 height 70
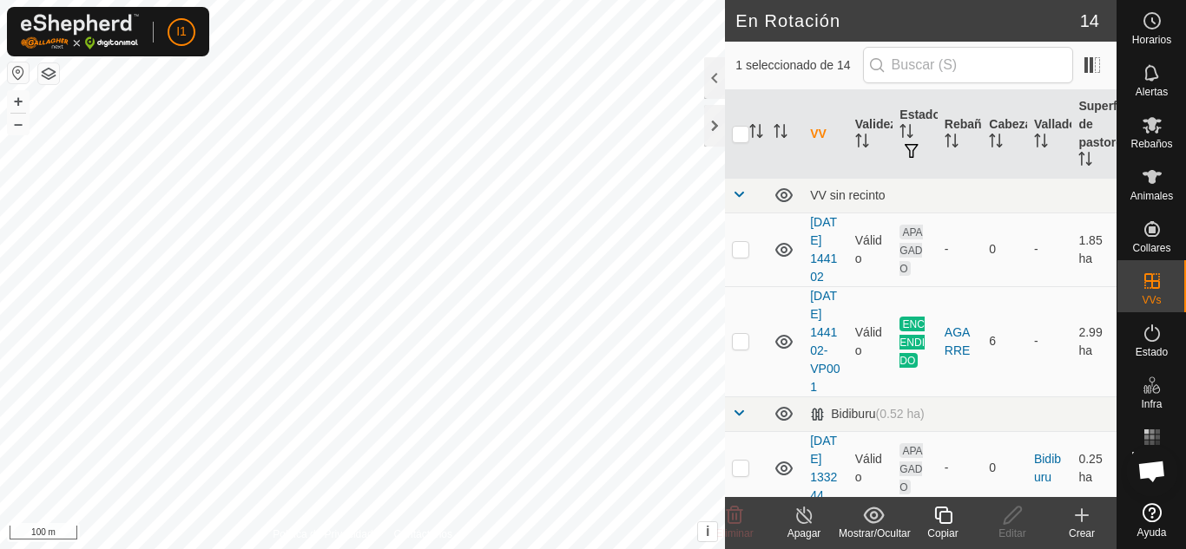
click at [811, 518] on icon at bounding box center [804, 515] width 22 height 21
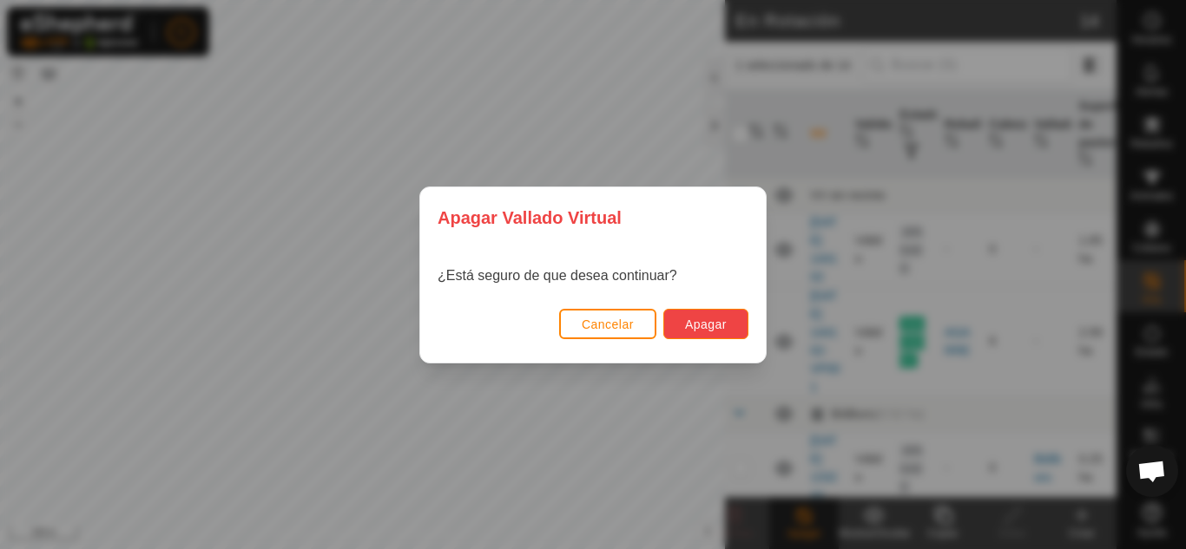
click at [713, 319] on span "Apagar" at bounding box center [706, 325] width 42 height 14
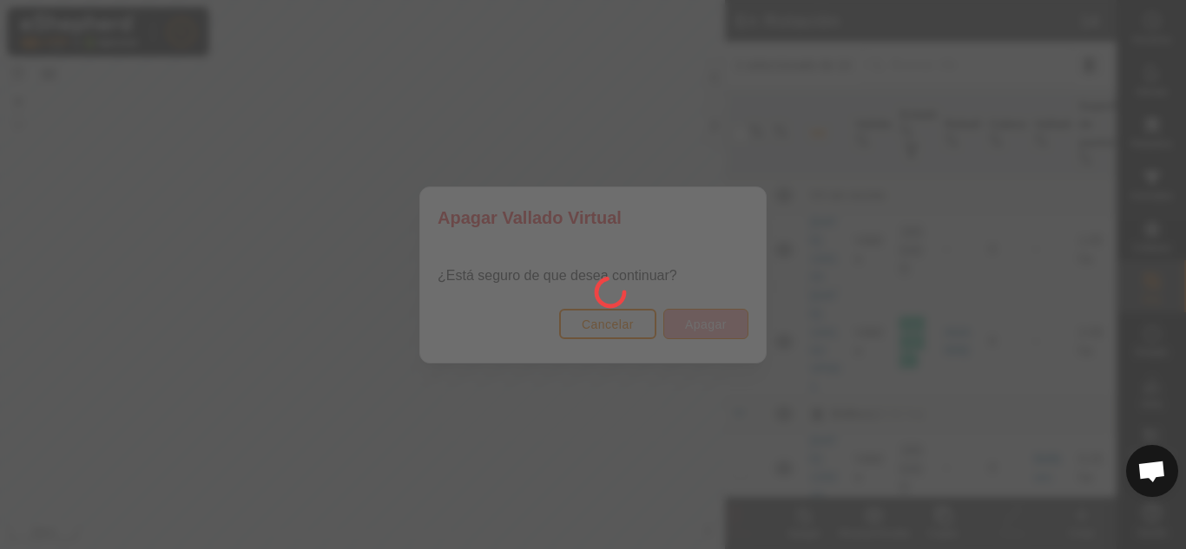
click at [713, 319] on div at bounding box center [593, 274] width 1186 height 549
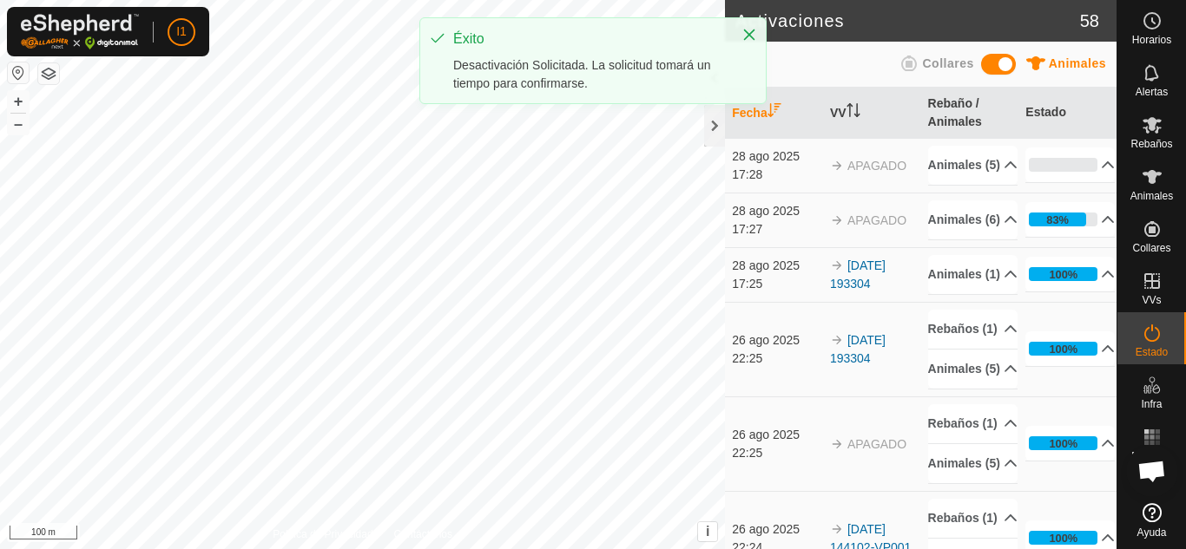
click at [709, 116] on div "Éxito Desactivación Solicitada. La solicitud tomará un tiempo para confirmarse." at bounding box center [592, 67] width 347 height 101
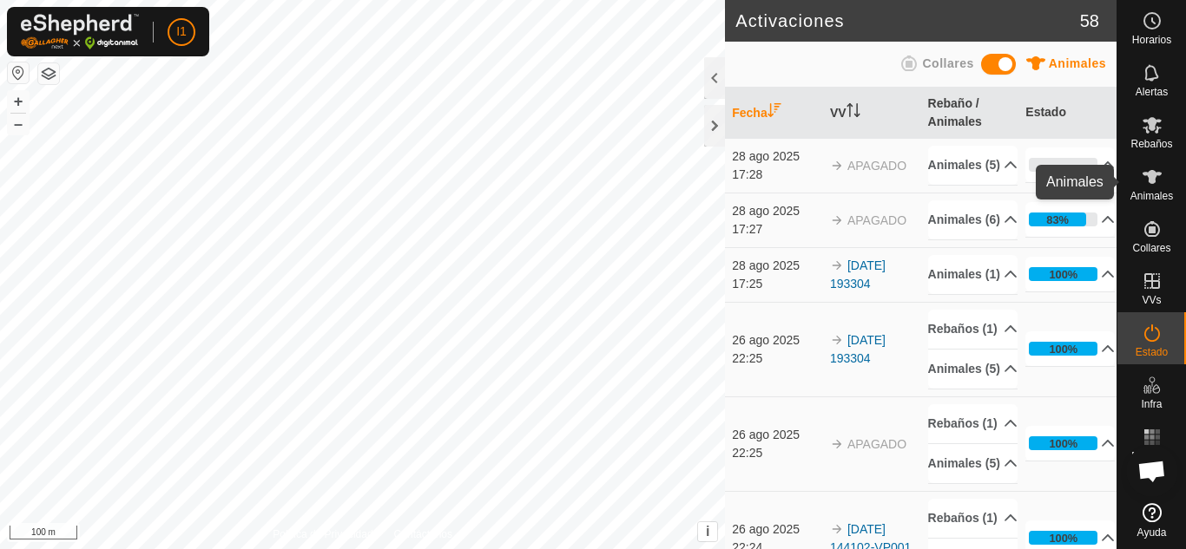
click at [1154, 194] on span "Animales" at bounding box center [1151, 196] width 43 height 10
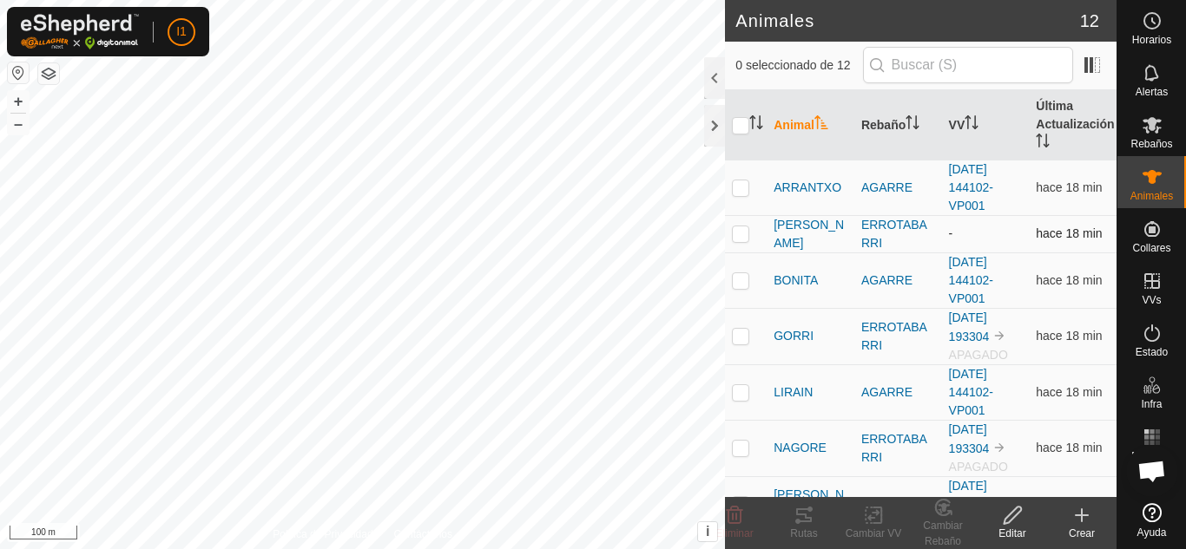
click at [742, 238] on p-checkbox at bounding box center [740, 234] width 17 height 14
checkbox input "true"
click at [875, 526] on div "Cambiar VV" at bounding box center [872, 534] width 69 height 16
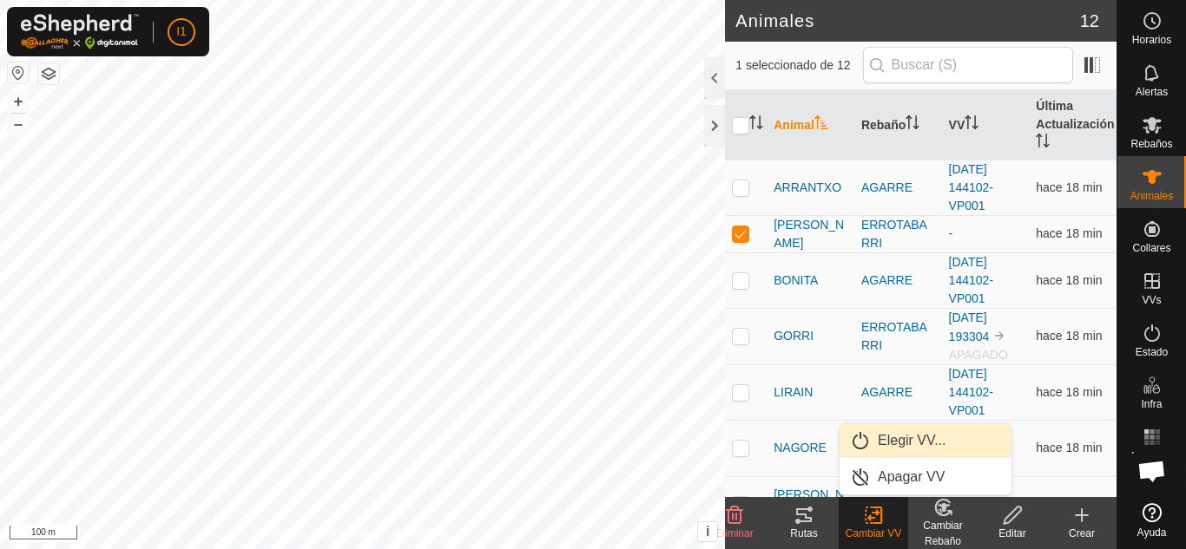
click at [869, 449] on link "Elegir VV..." at bounding box center [925, 441] width 172 height 35
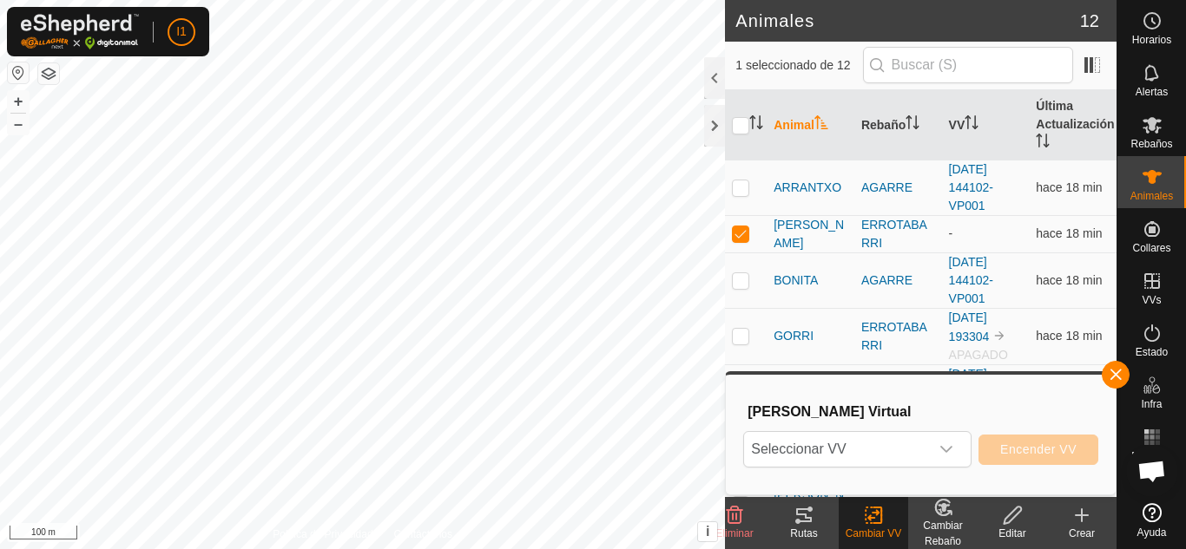
click at [869, 449] on span "Seleccionar VV" at bounding box center [836, 449] width 185 height 35
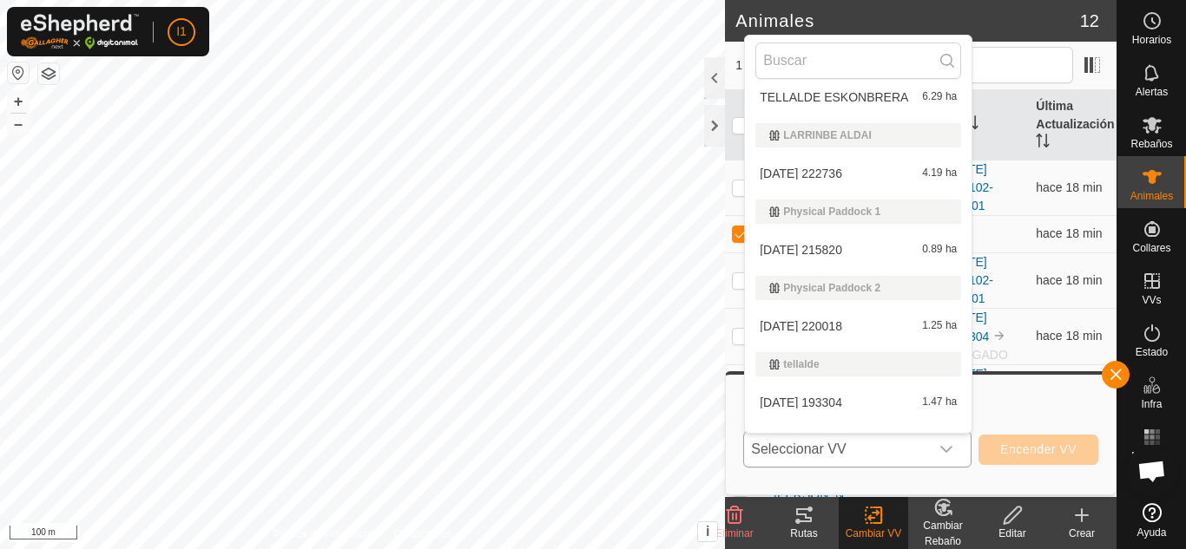
scroll to position [481, 0]
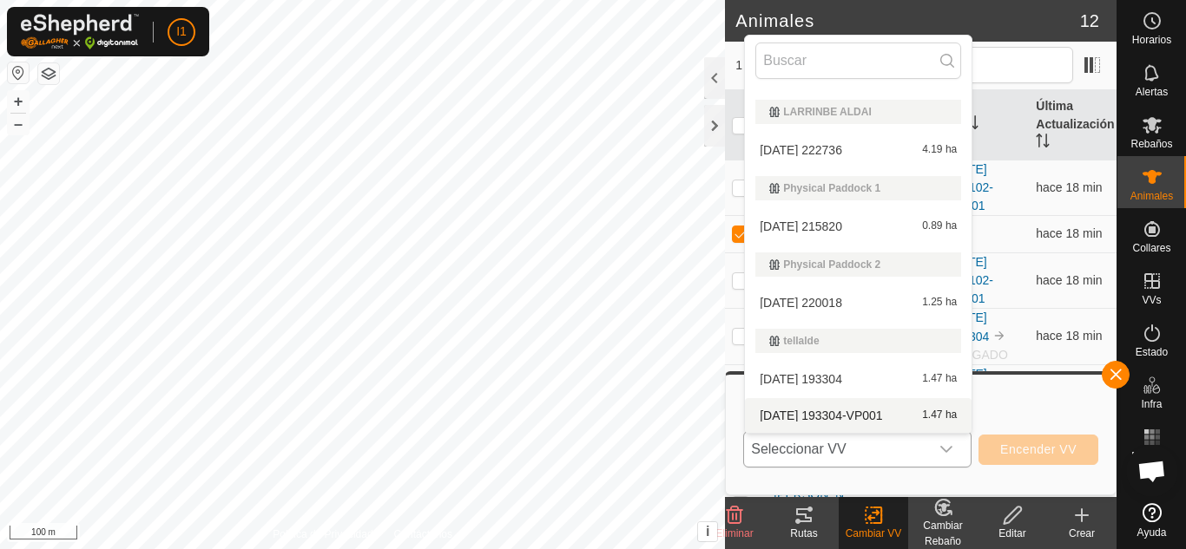
click at [792, 414] on li "[DATE] 193304-VP001 1.47 ha" at bounding box center [858, 415] width 227 height 35
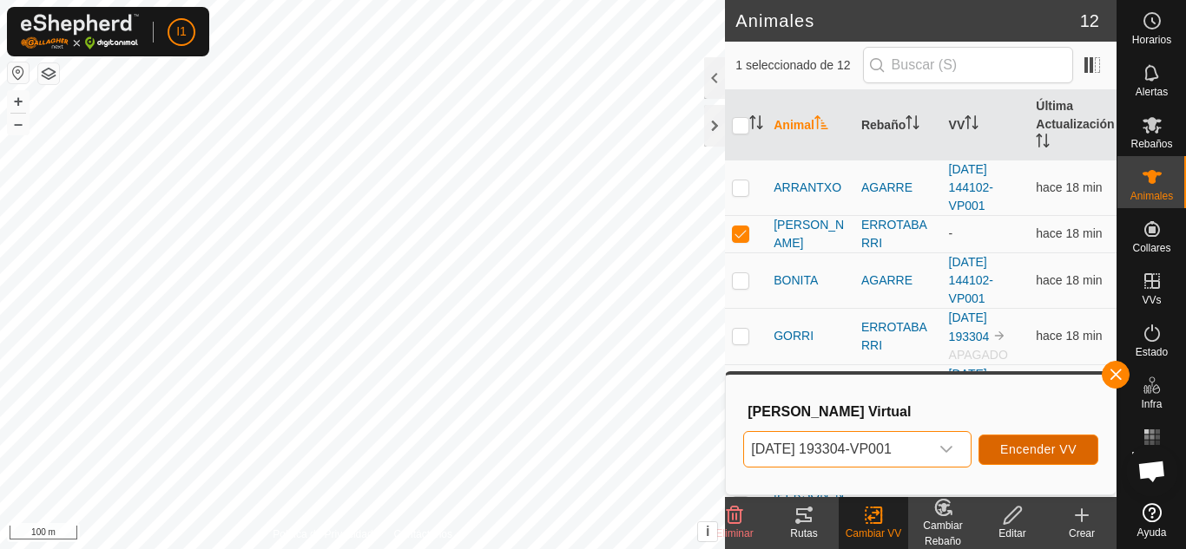
click at [1022, 447] on span "Encender VV" at bounding box center [1038, 450] width 76 height 14
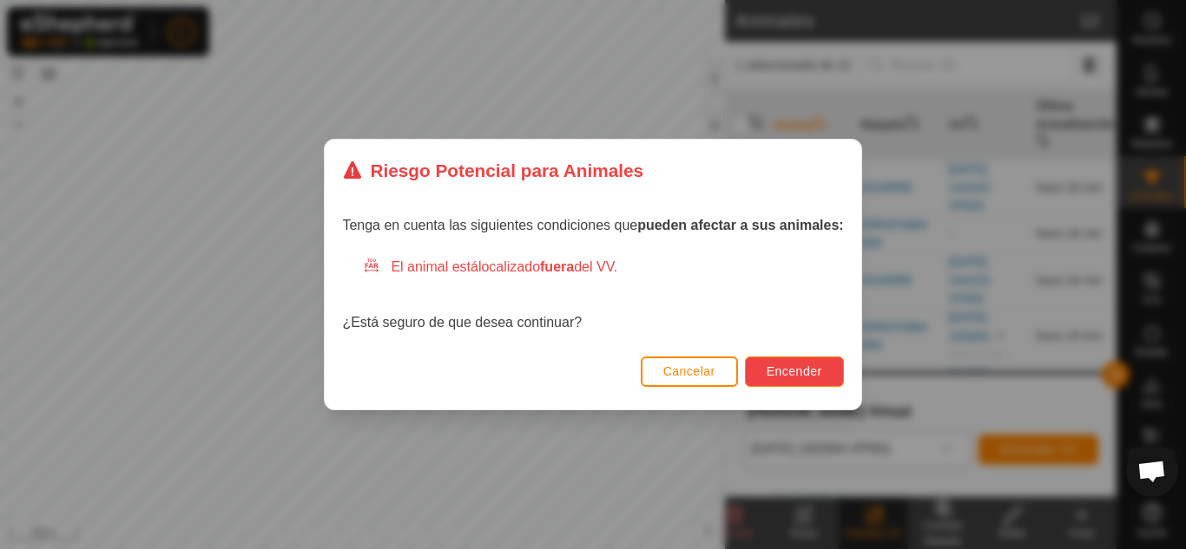
click at [811, 370] on span "Encender" at bounding box center [794, 372] width 56 height 14
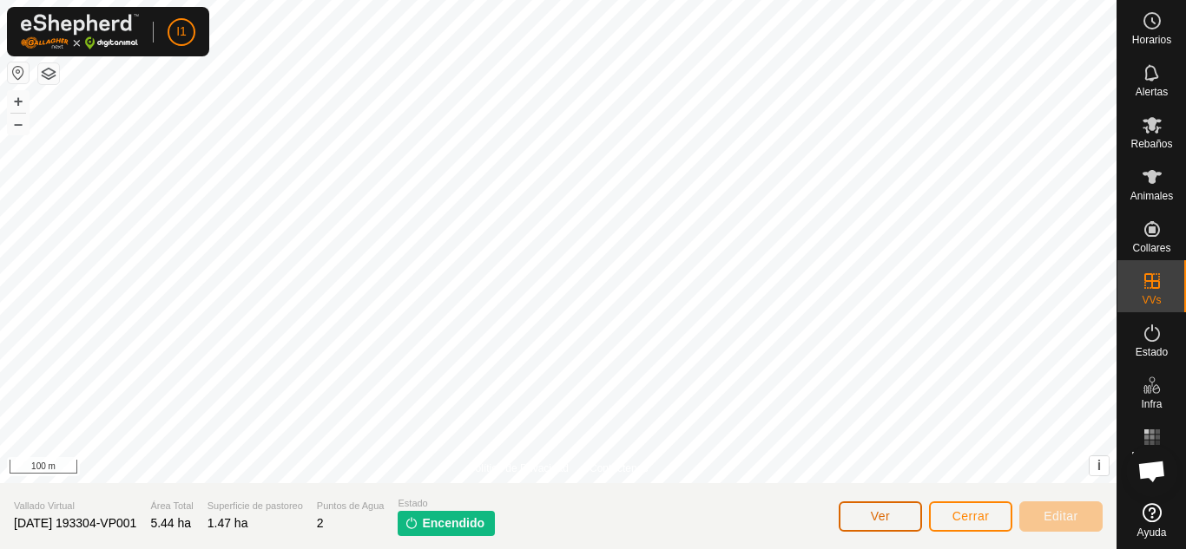
click at [892, 527] on button "Ver" at bounding box center [879, 517] width 83 height 30
click at [1157, 130] on icon at bounding box center [1151, 125] width 19 height 16
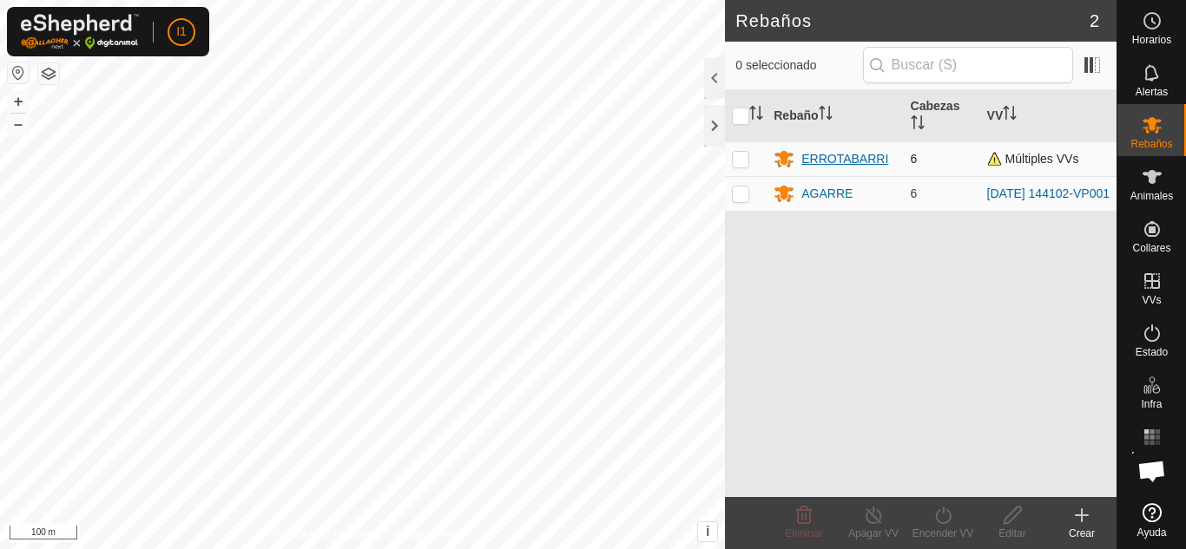
click at [877, 156] on div "ERROTABARRI" at bounding box center [844, 159] width 87 height 18
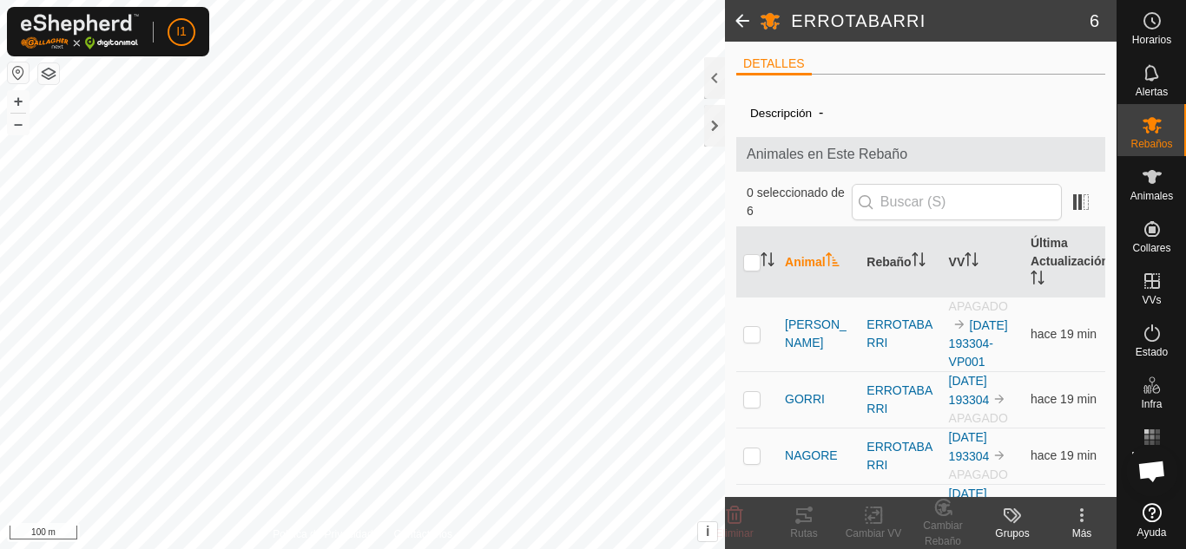
click at [1067, 520] on kebab-svg-icon at bounding box center [1081, 515] width 69 height 21
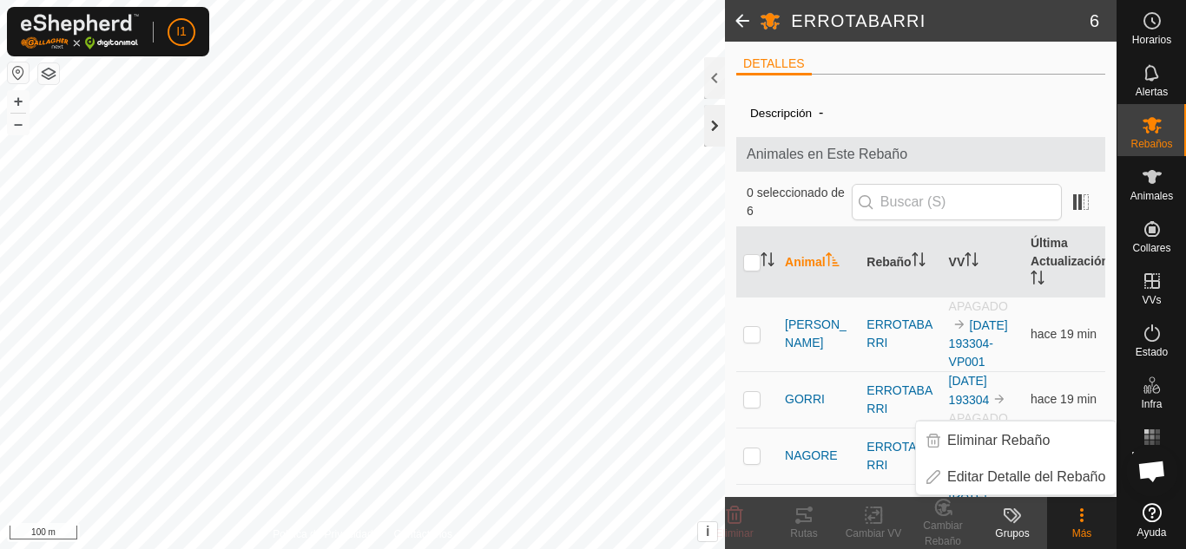
click at [711, 118] on div at bounding box center [714, 126] width 21 height 42
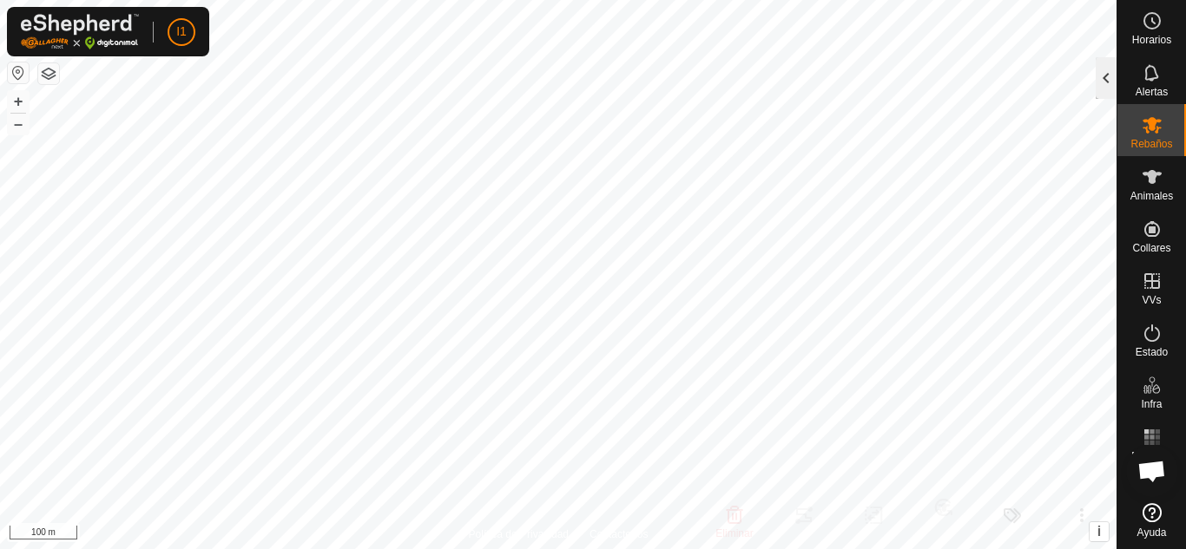
click at [1105, 85] on div at bounding box center [1105, 78] width 21 height 42
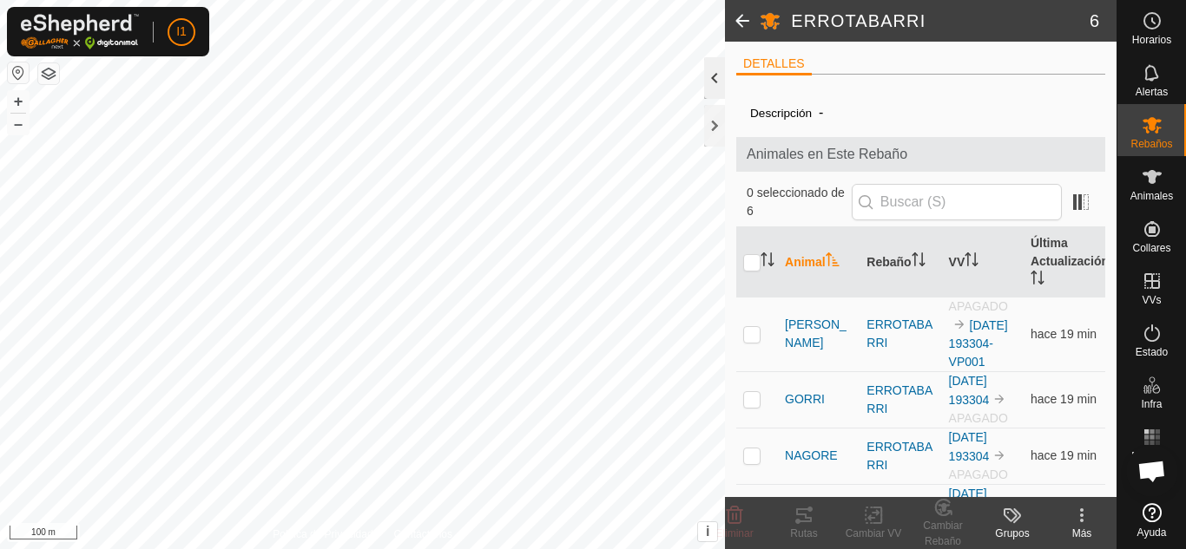
click at [713, 87] on div at bounding box center [714, 78] width 21 height 42
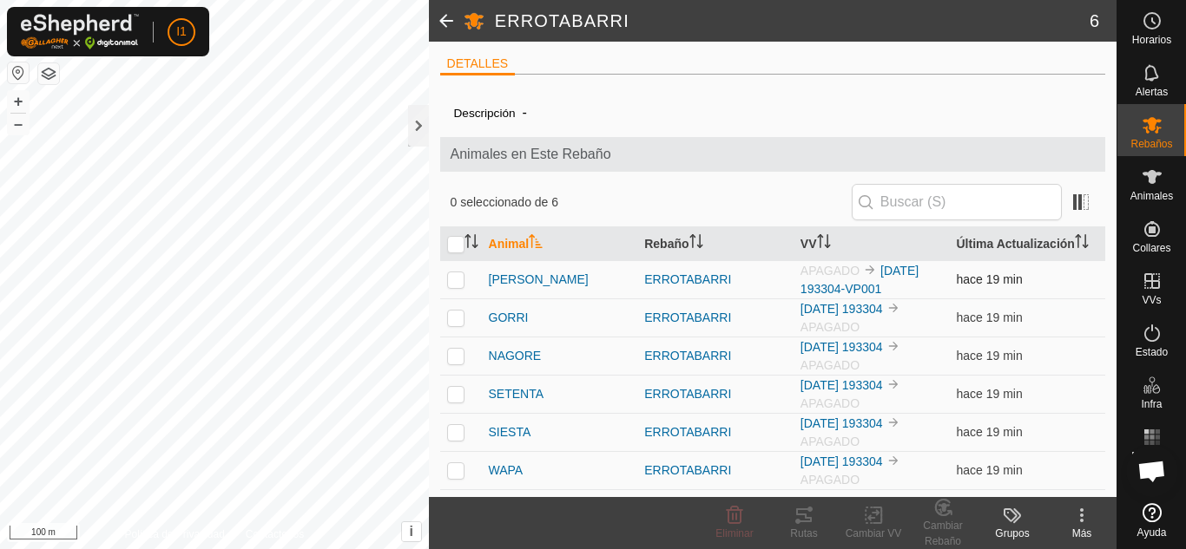
click at [465, 275] on td at bounding box center [461, 279] width 42 height 38
click at [457, 274] on p-checkbox at bounding box center [455, 280] width 17 height 14
checkbox input "false"
click at [455, 251] on input "checkbox" at bounding box center [455, 244] width 17 height 17
checkbox input "true"
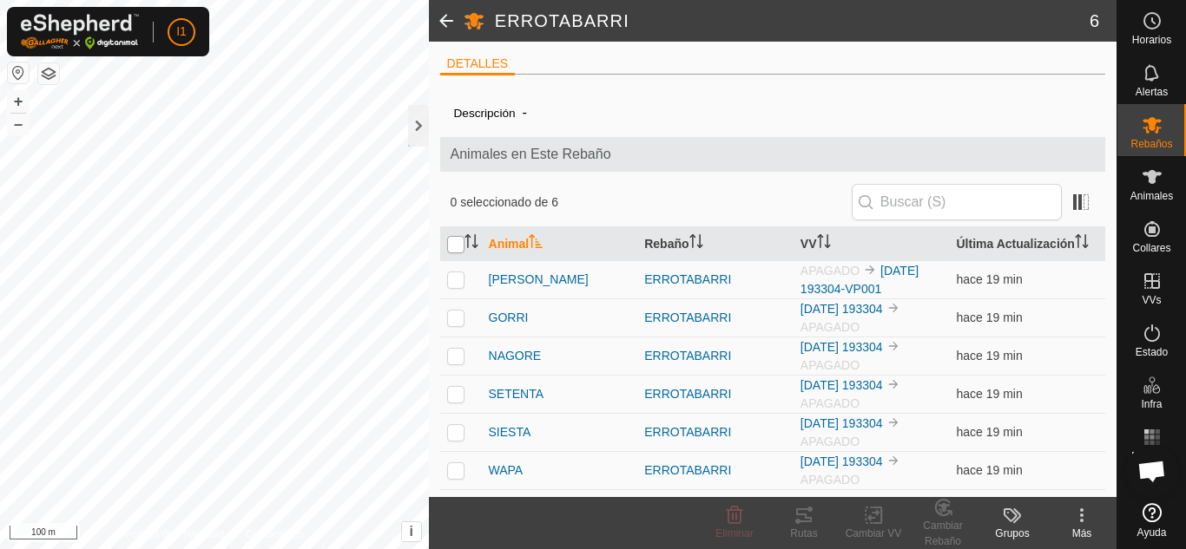
checkbox input "true"
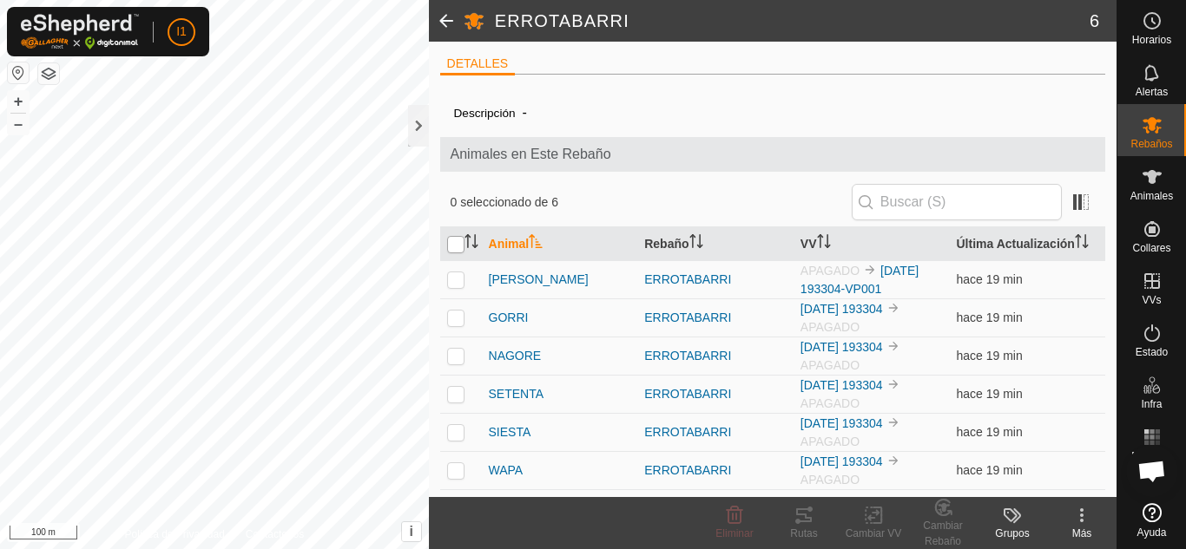
checkbox input "true"
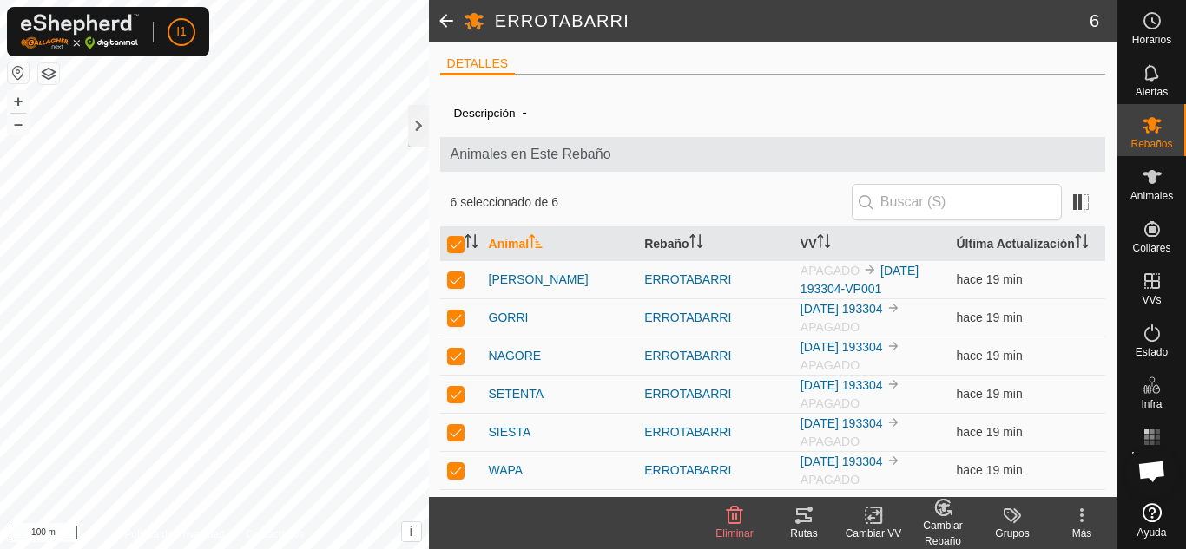
click at [881, 526] on div "Cambiar VV" at bounding box center [872, 534] width 69 height 16
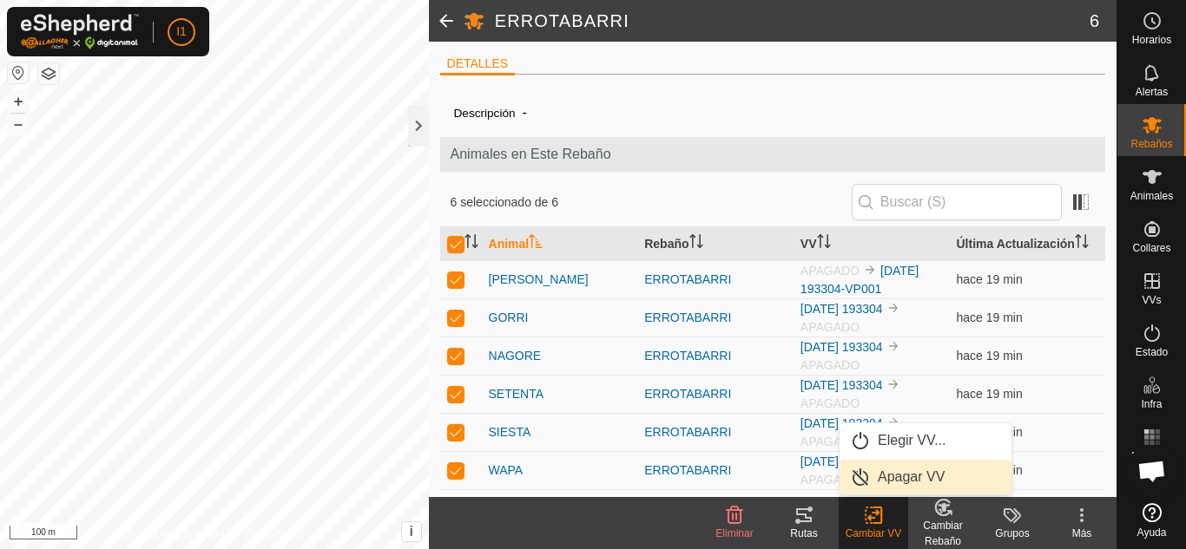
click at [895, 477] on link "Apagar VV" at bounding box center [925, 477] width 172 height 35
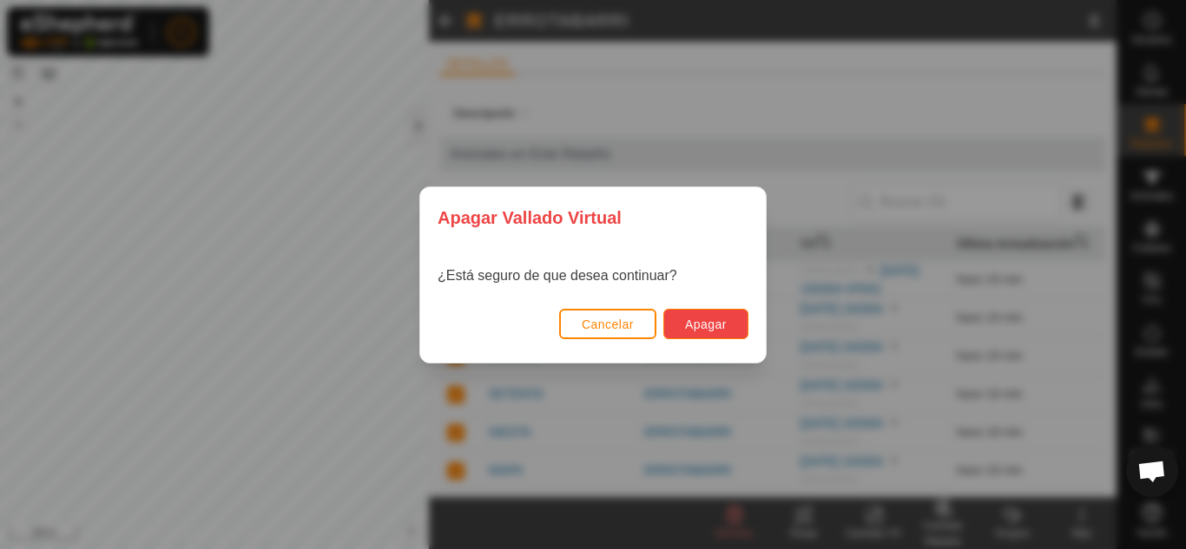
click at [705, 324] on span "Apagar" at bounding box center [706, 325] width 42 height 14
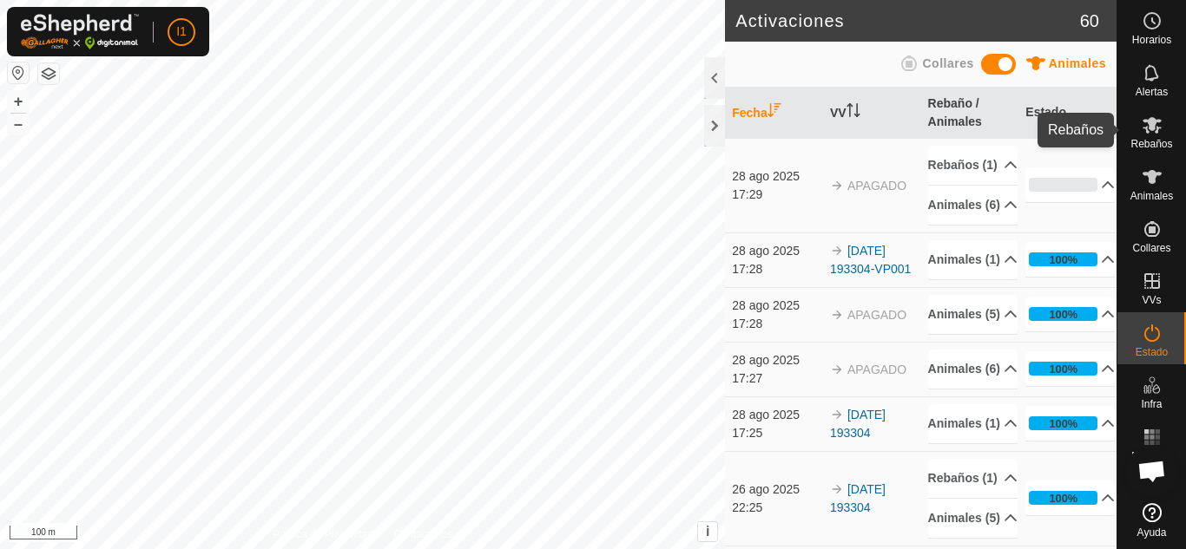
click at [1170, 134] on div "Rebaños" at bounding box center [1151, 130] width 69 height 52
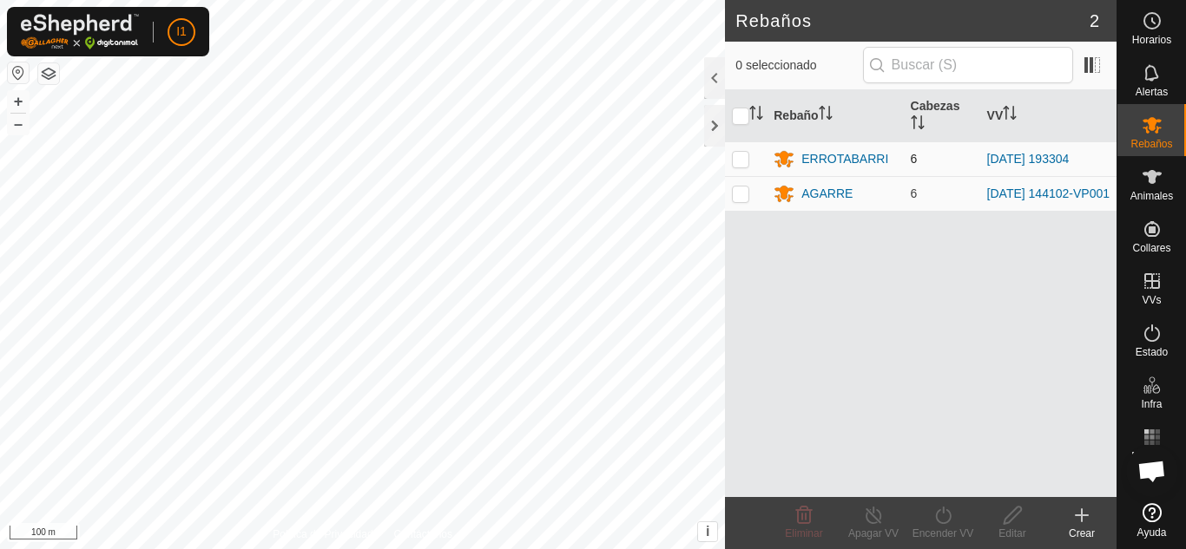
click at [740, 166] on td at bounding box center [746, 158] width 42 height 35
checkbox input "true"
click at [946, 532] on div "Encender VV" at bounding box center [942, 534] width 69 height 16
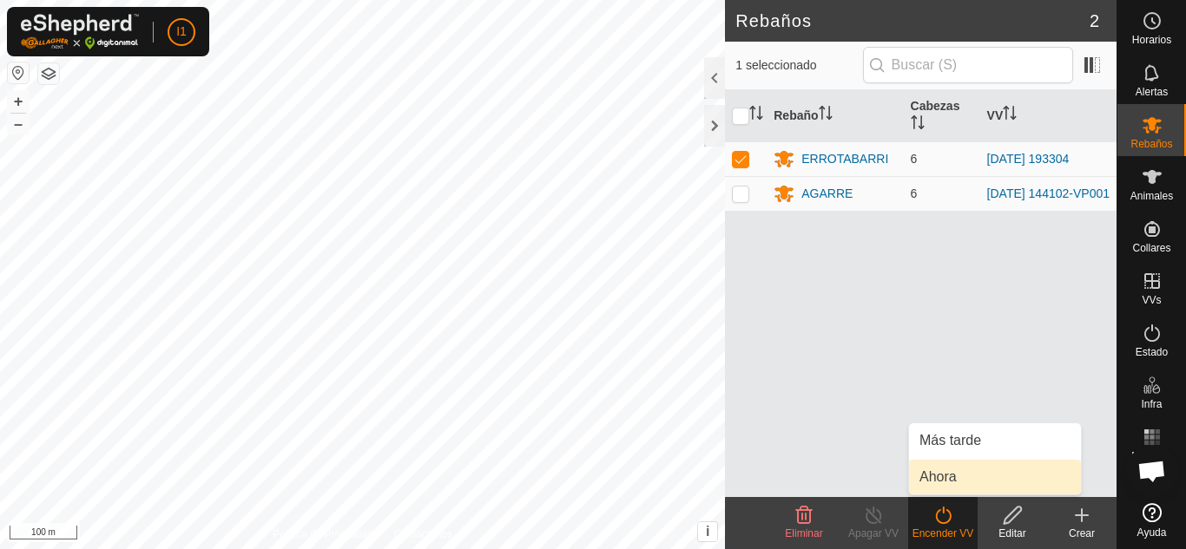
click at [952, 466] on link "Ahora" at bounding box center [995, 477] width 172 height 35
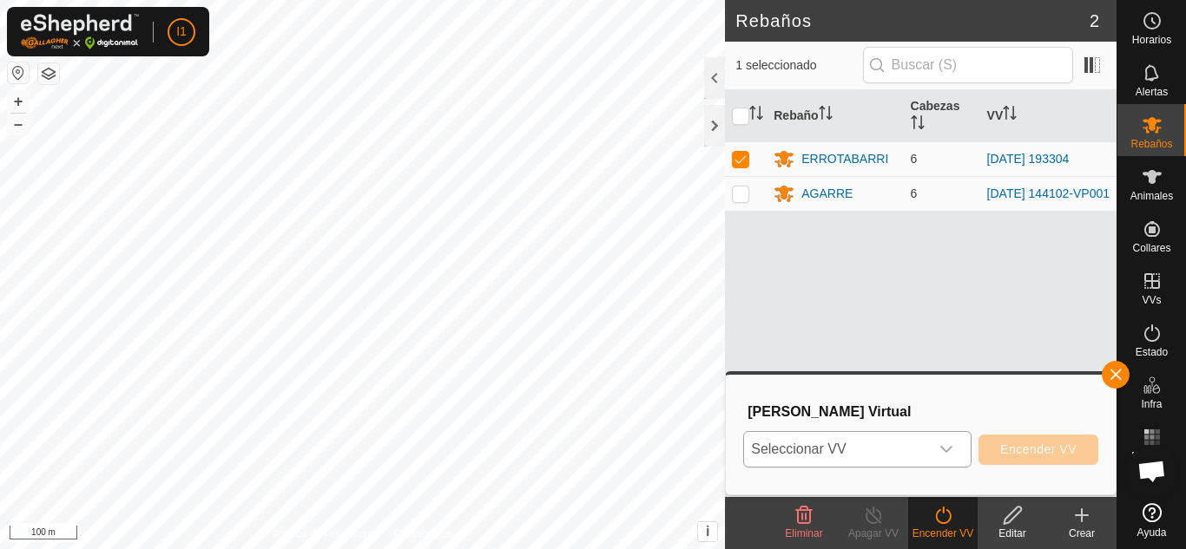
click at [948, 457] on div "dropdown trigger" at bounding box center [946, 449] width 35 height 35
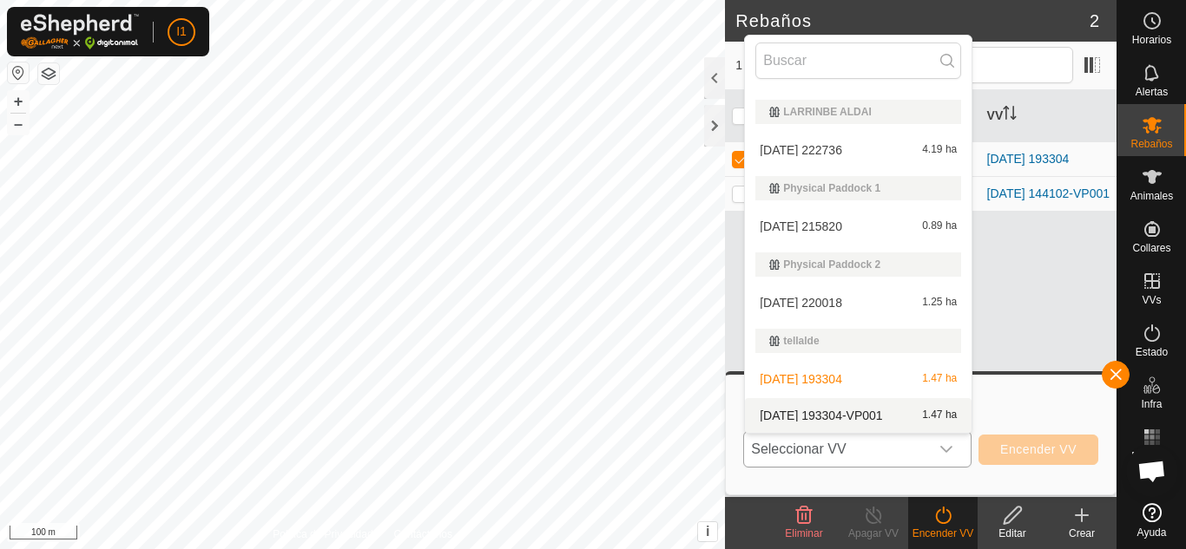
click at [824, 414] on li "[DATE] 193304-VP001 1.47 ha" at bounding box center [858, 415] width 227 height 35
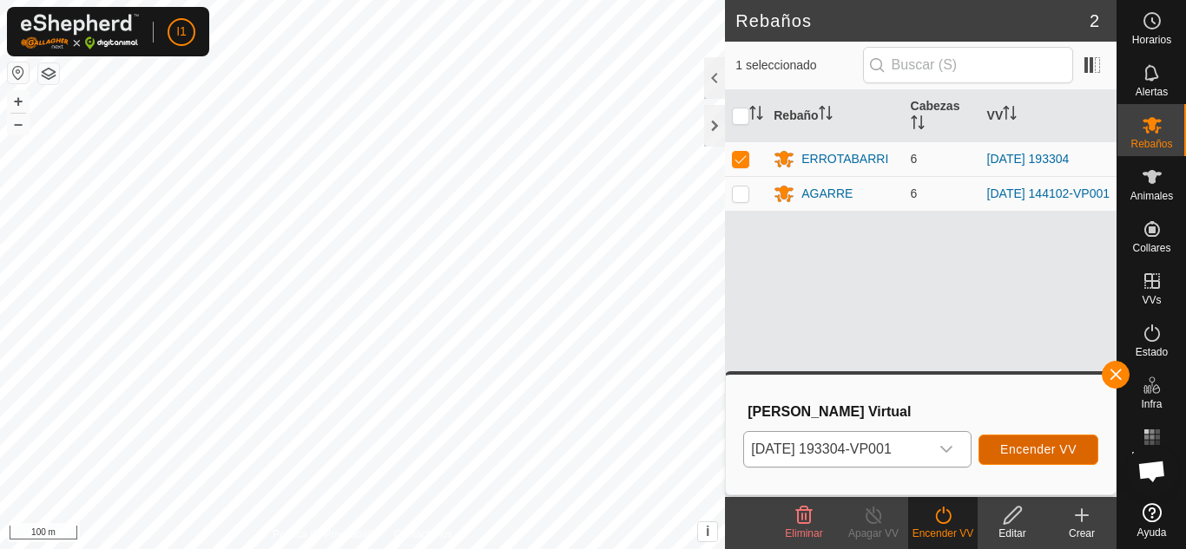
click at [1016, 438] on button "Encender VV" at bounding box center [1038, 450] width 120 height 30
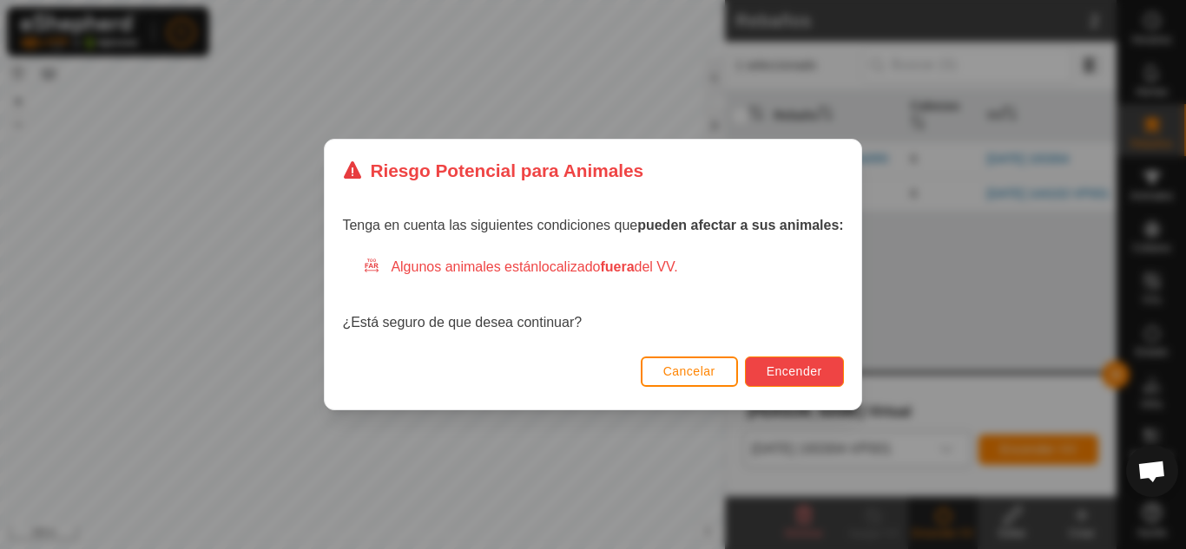
click at [813, 371] on span "Encender" at bounding box center [794, 372] width 56 height 14
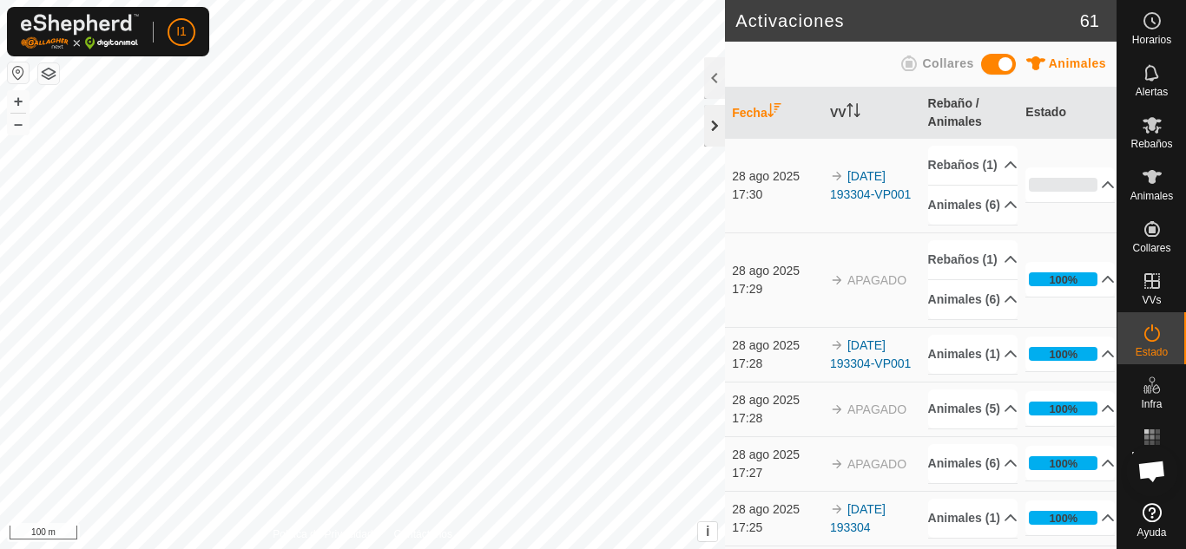
click at [715, 123] on div at bounding box center [714, 126] width 21 height 42
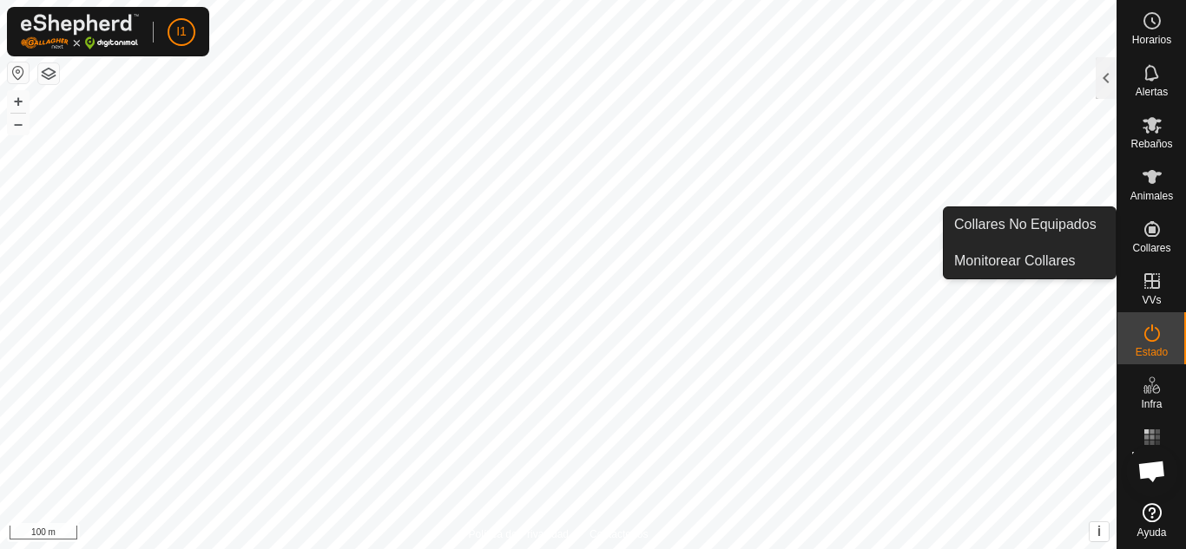
click at [1166, 246] on span "Collares" at bounding box center [1151, 248] width 38 height 10
click at [1086, 258] on link "Monitorear Collares" at bounding box center [1029, 261] width 172 height 35
